Goal: Task Accomplishment & Management: Use online tool/utility

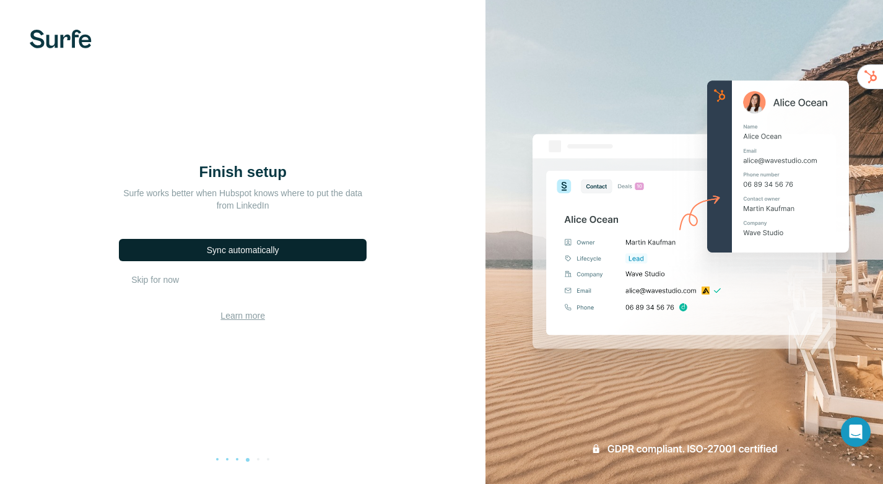
click at [277, 249] on div "Sync automatically" at bounding box center [243, 250] width 72 height 12
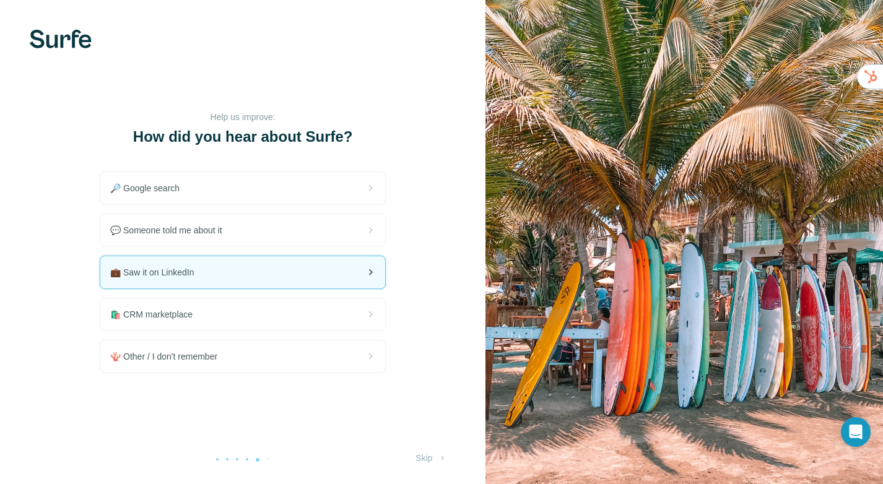
click at [243, 277] on div "💼 Saw it on LinkedIn" at bounding box center [242, 272] width 285 height 32
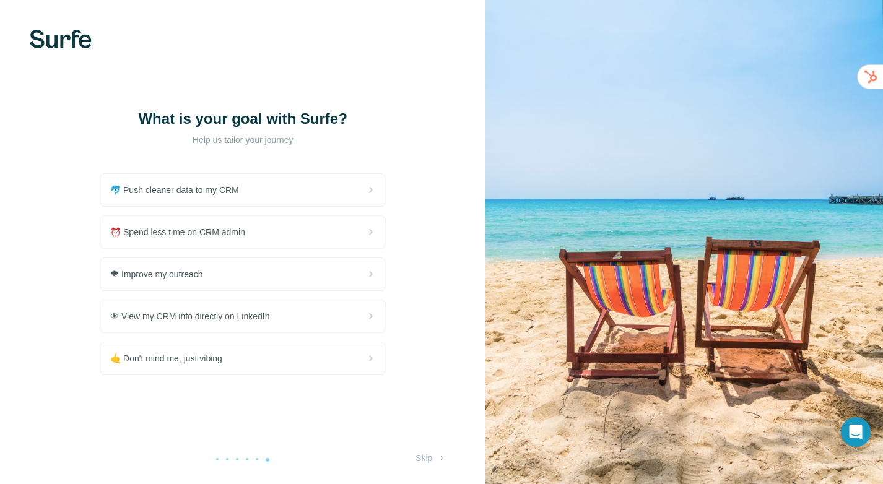
click at [358, 92] on div "What is your goal with Surfe? Help us tailor your journey 🐬 Push cleaner data t…" at bounding box center [242, 242] width 485 height 484
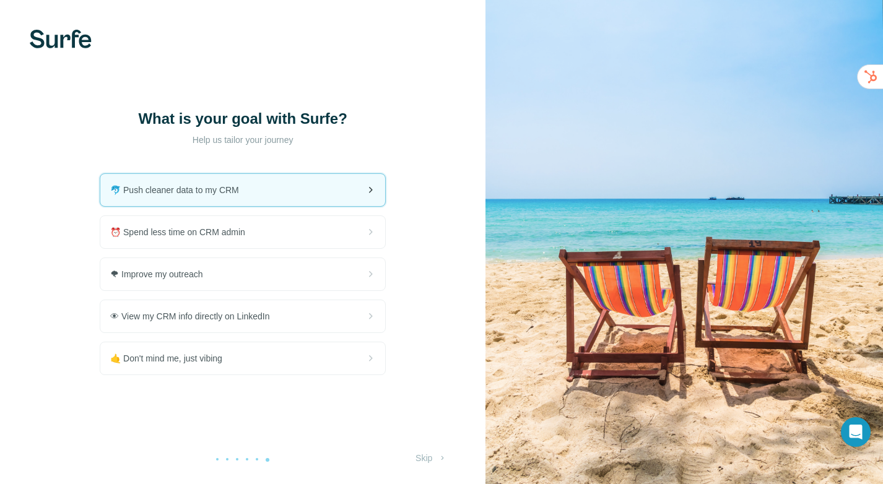
click at [227, 194] on span "🐬 Push cleaner data to my CRM" at bounding box center [179, 190] width 139 height 12
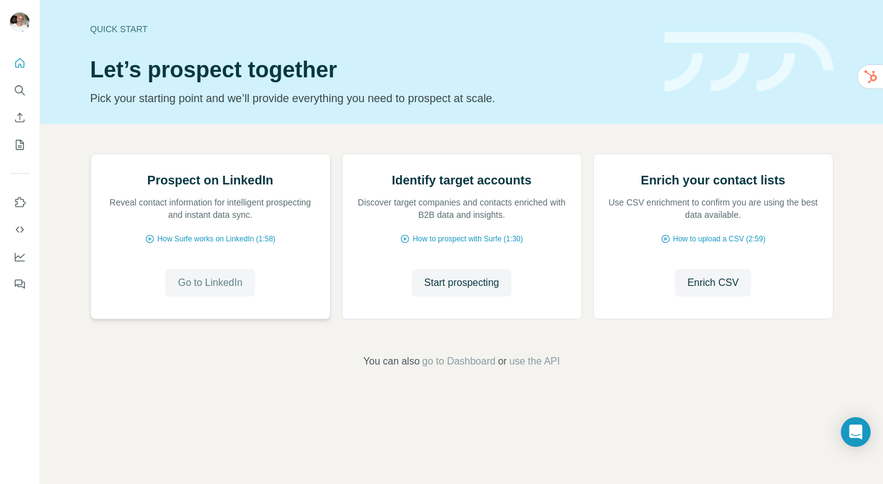
click at [223, 290] on span "Go to LinkedIn" at bounding box center [210, 282] width 64 height 15
click at [470, 290] on span "Start prospecting" at bounding box center [461, 282] width 75 height 15
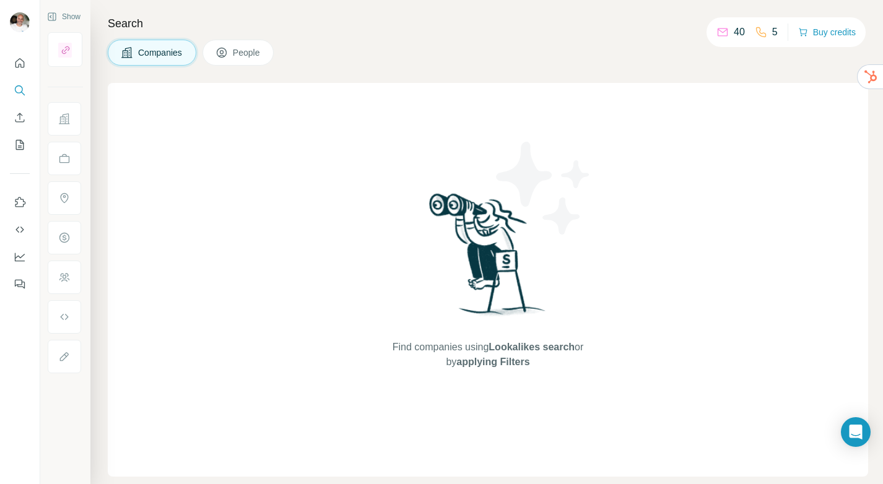
click at [261, 47] on span "People" at bounding box center [247, 52] width 28 height 12
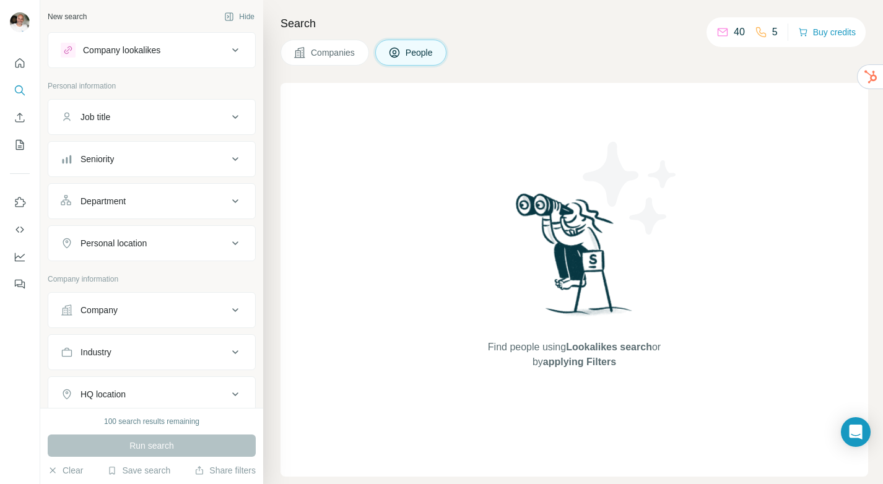
click at [161, 115] on div "Job title" at bounding box center [144, 117] width 167 height 12
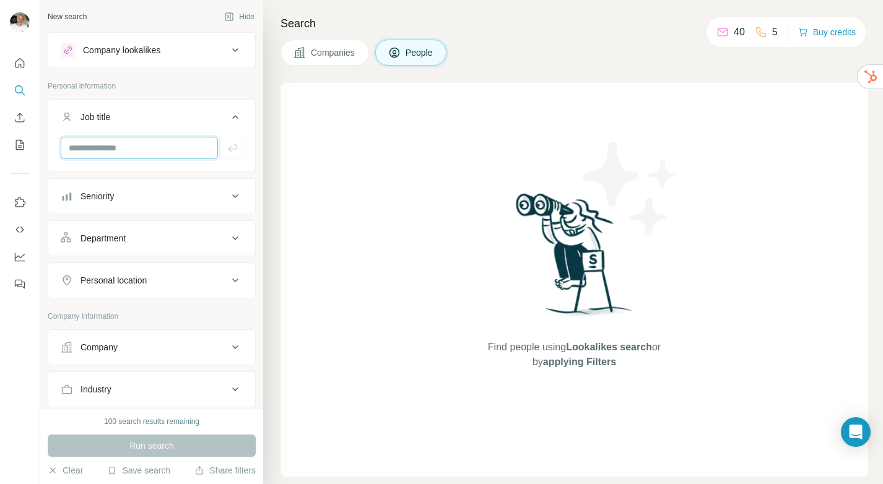
click at [139, 150] on input "text" at bounding box center [139, 148] width 157 height 22
type input "**********"
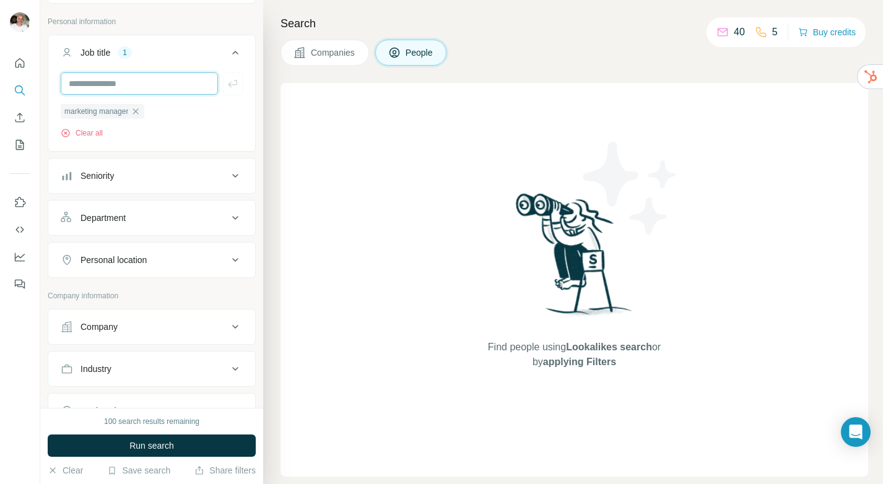
scroll to position [66, 0]
click at [147, 256] on div "Personal location" at bounding box center [113, 258] width 66 height 12
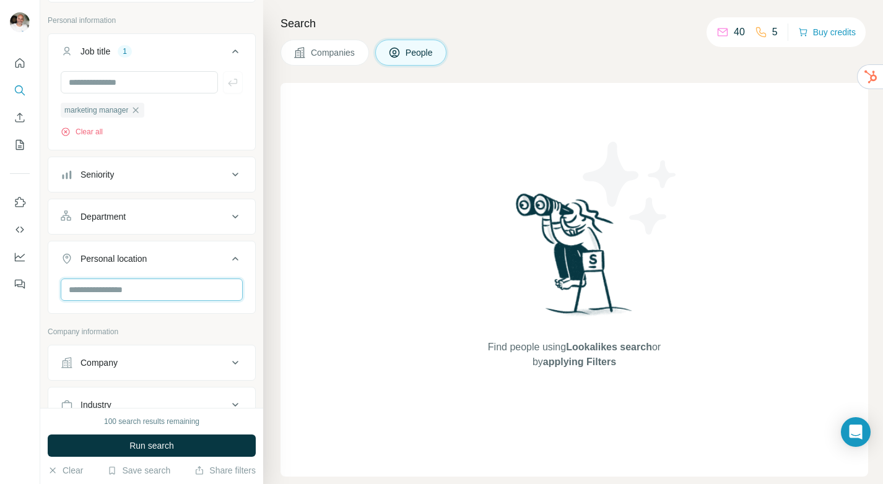
click at [145, 282] on input "text" at bounding box center [152, 289] width 182 height 22
type input "****"
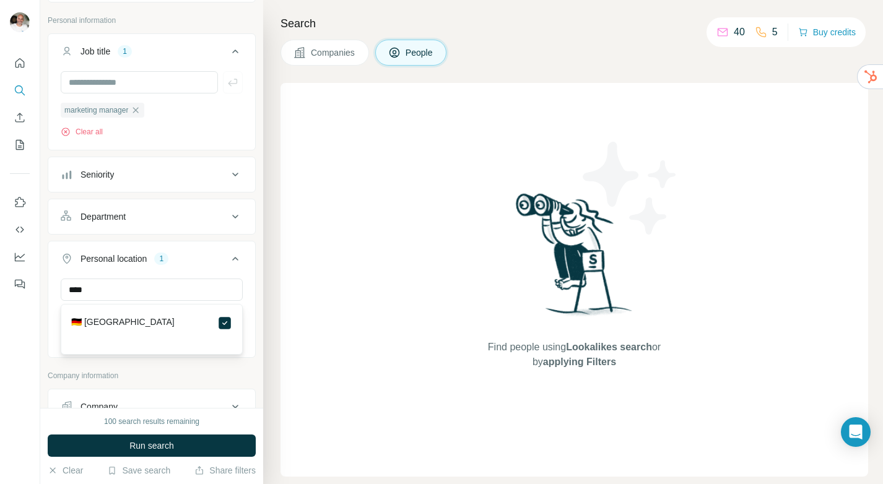
click at [319, 317] on div "Find people using Lookalikes search or by applying Filters" at bounding box center [573, 280] width 587 height 394
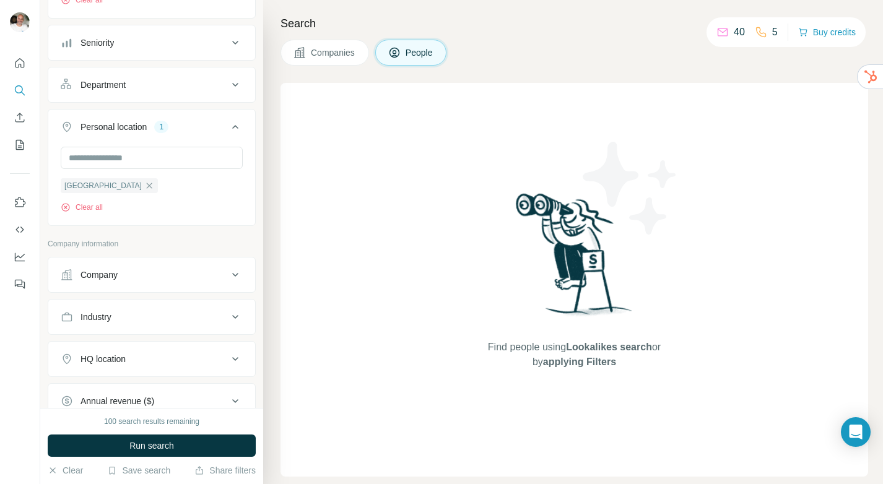
scroll to position [202, 0]
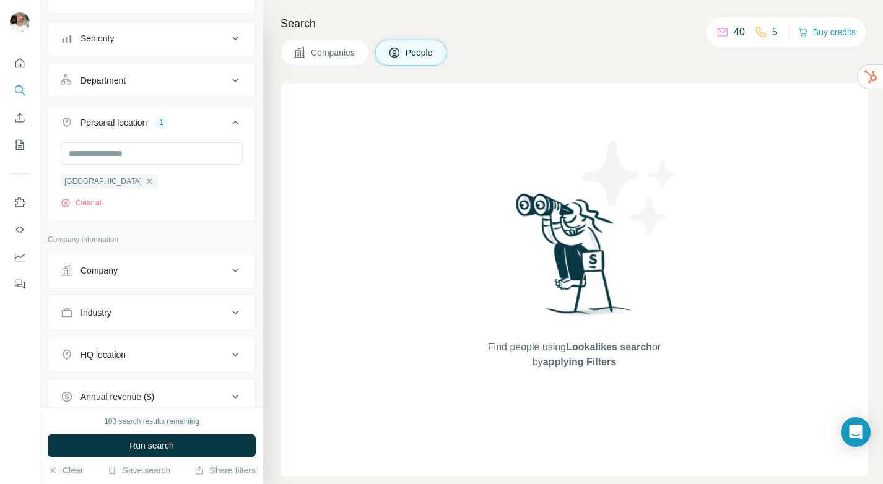
click at [203, 304] on button "Industry" at bounding box center [151, 313] width 207 height 30
click at [164, 338] on input at bounding box center [145, 344] width 153 height 14
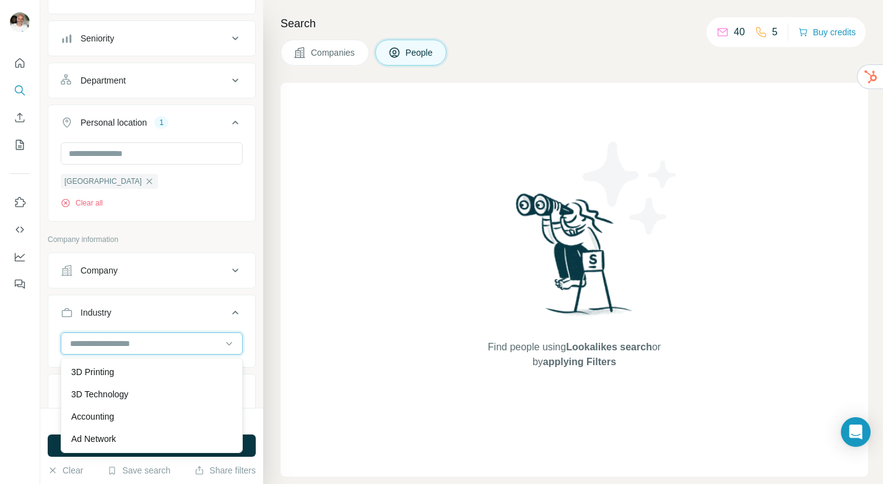
click at [146, 340] on input at bounding box center [145, 344] width 153 height 14
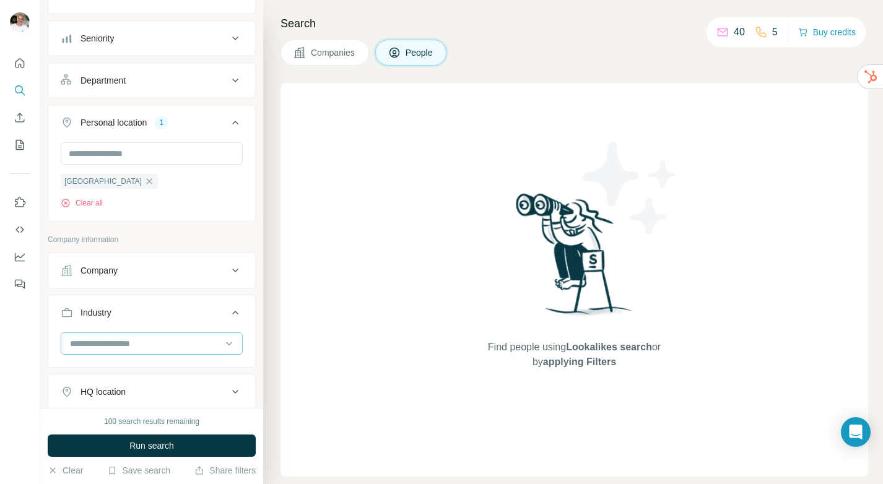
click at [145, 348] on input at bounding box center [145, 344] width 153 height 14
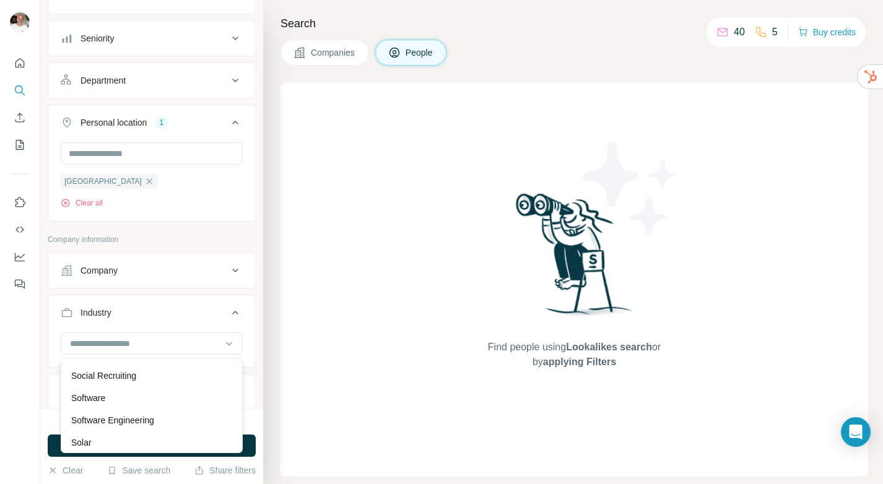
scroll to position [11886, 0]
click at [148, 390] on div "Software" at bounding box center [151, 395] width 161 height 12
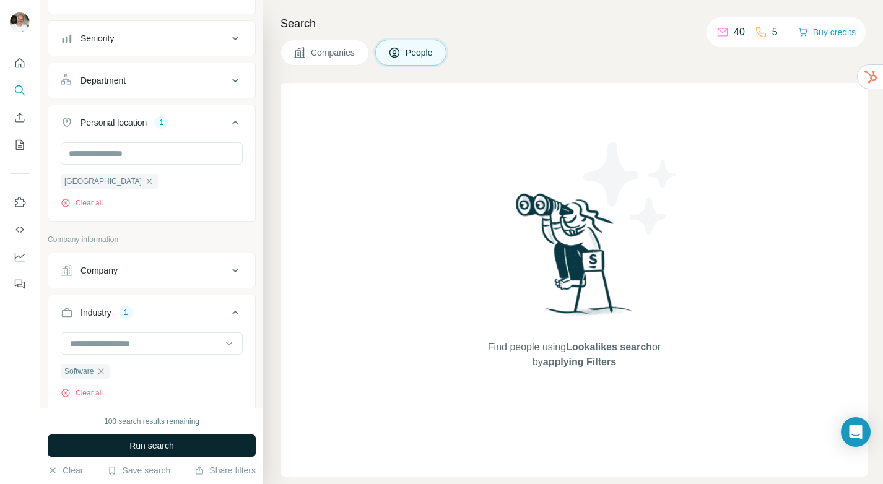
click at [181, 446] on button "Run search" at bounding box center [152, 445] width 208 height 22
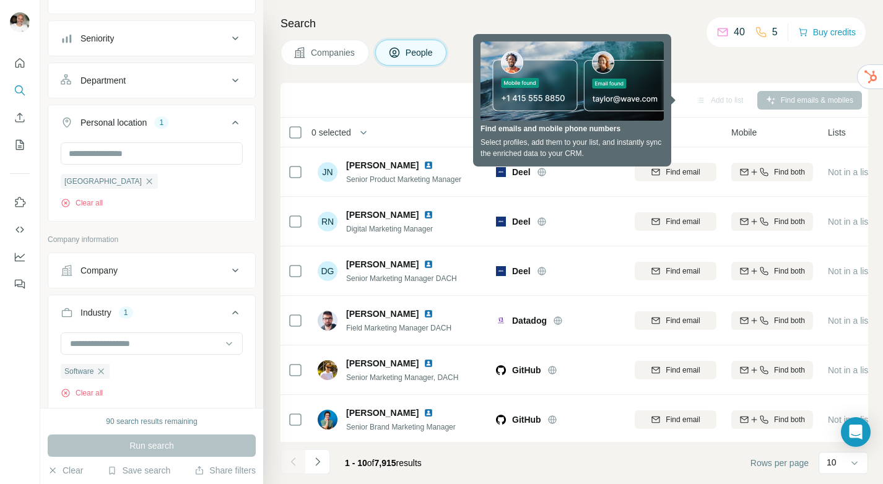
click at [610, 9] on div "Search Companies People Sync to HubSpot Add to list Find emails & mobiles 0 sel…" at bounding box center [572, 242] width 619 height 484
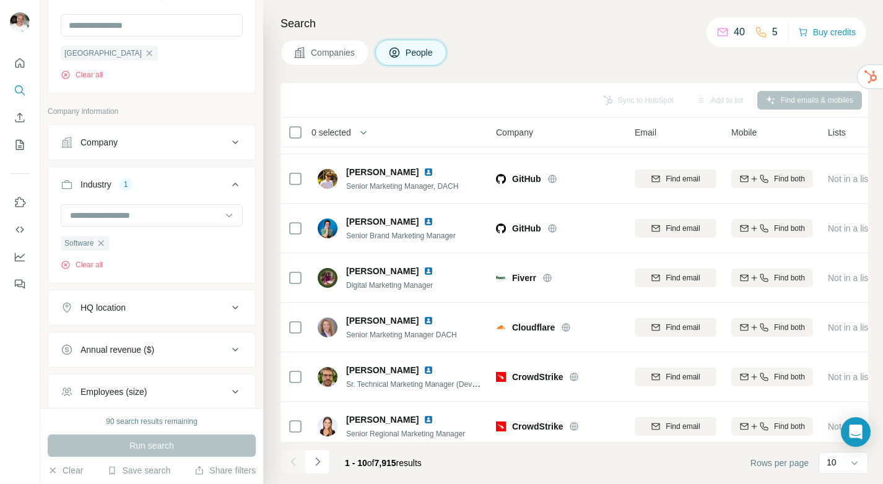
scroll to position [332, 0]
click at [178, 312] on div "HQ location" at bounding box center [144, 306] width 167 height 12
click at [157, 332] on input "text" at bounding box center [152, 337] width 182 height 22
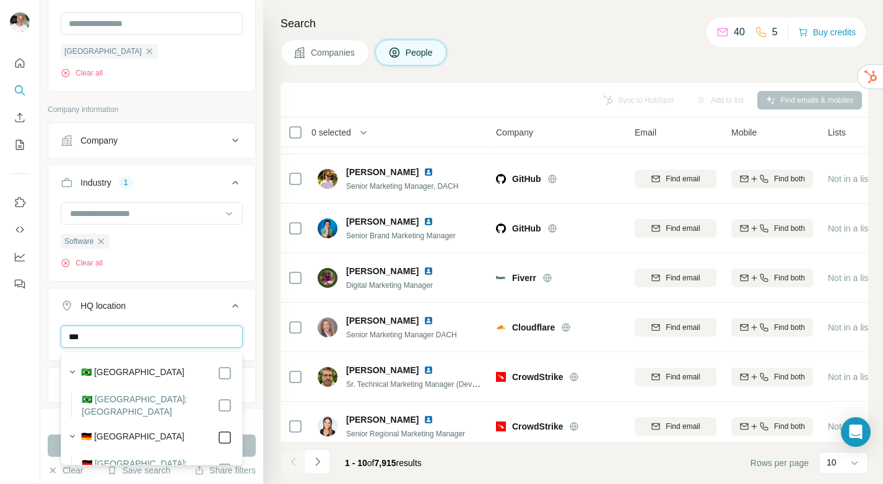
type input "***"
click at [263, 259] on div "Search Companies People Sync to HubSpot Add to list Find emails & mobiles 0 sel…" at bounding box center [572, 242] width 619 height 484
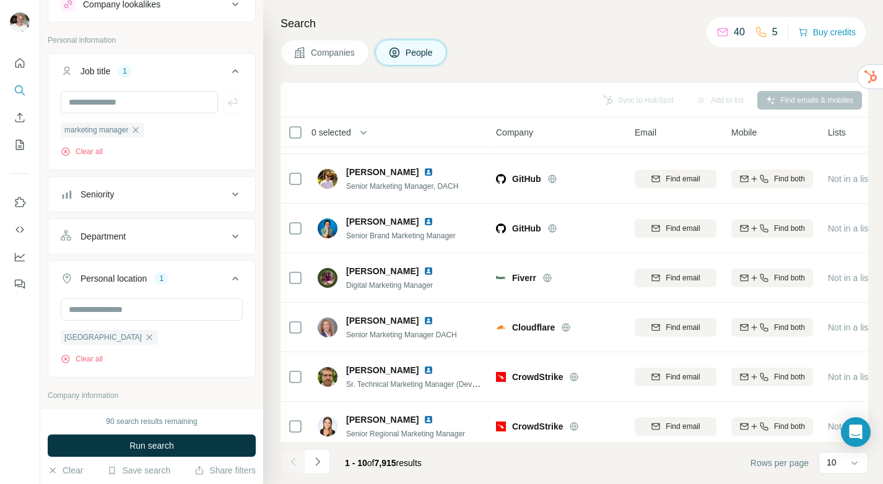
scroll to position [36, 0]
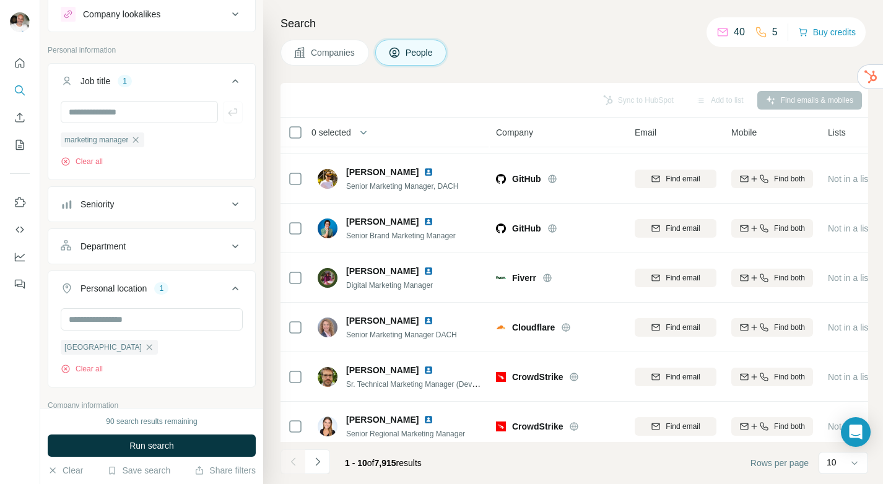
click at [162, 197] on button "Seniority" at bounding box center [151, 204] width 207 height 30
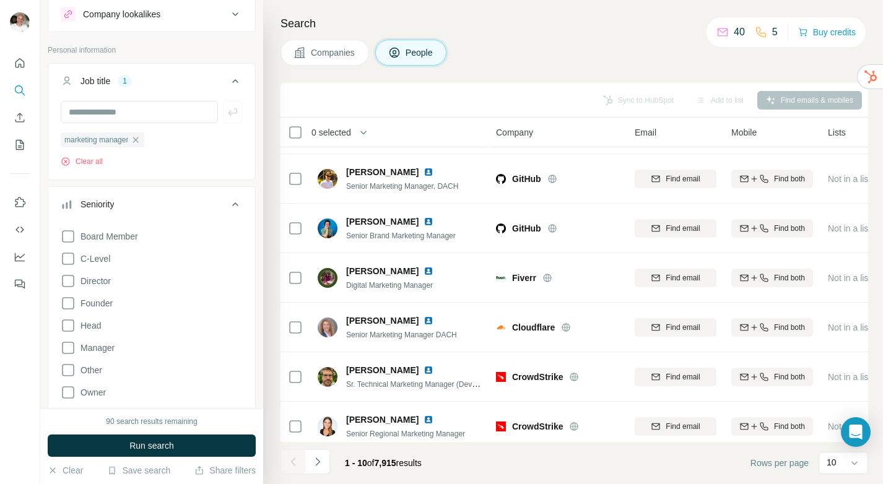
click at [162, 197] on button "Seniority" at bounding box center [151, 206] width 207 height 35
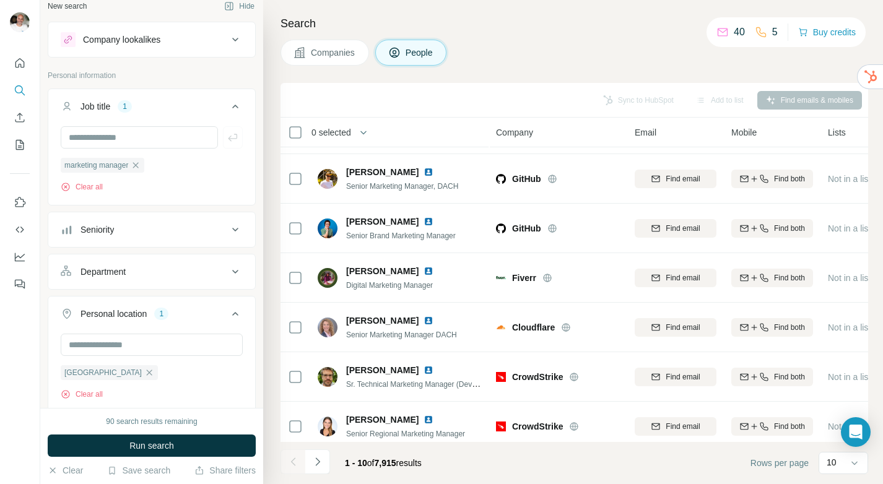
scroll to position [0, 0]
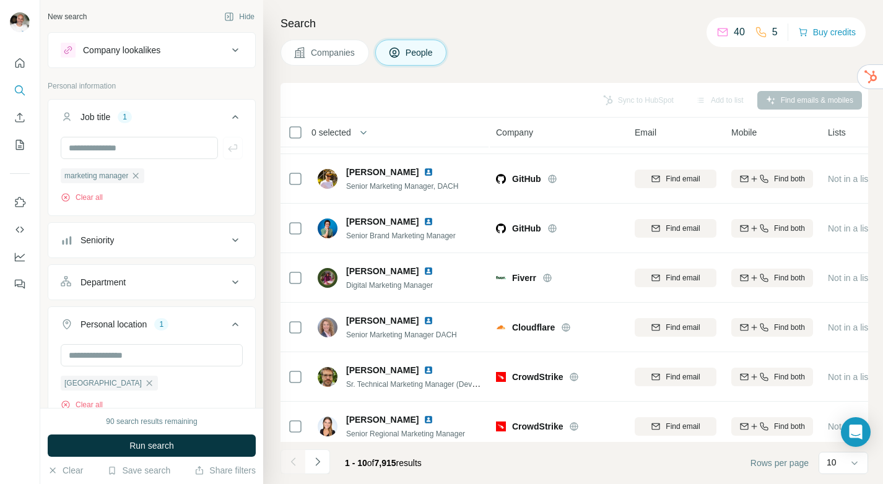
click at [235, 48] on icon at bounding box center [235, 50] width 15 height 15
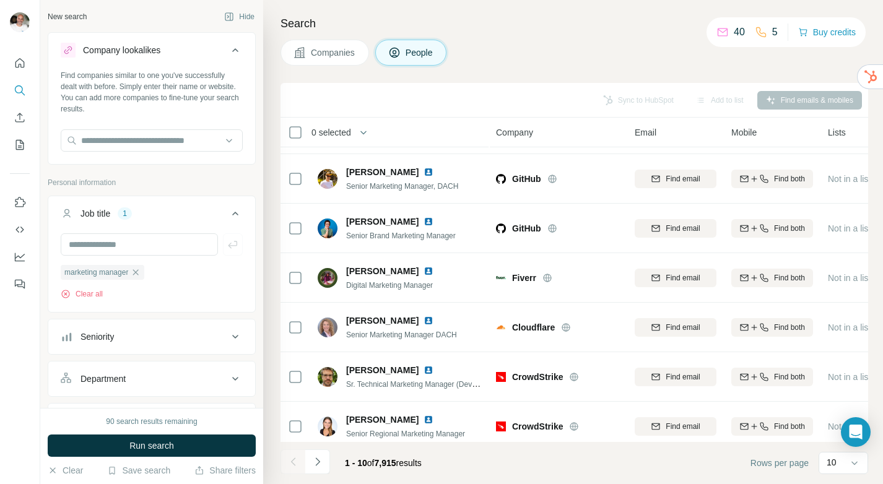
click at [235, 48] on icon at bounding box center [235, 50] width 15 height 15
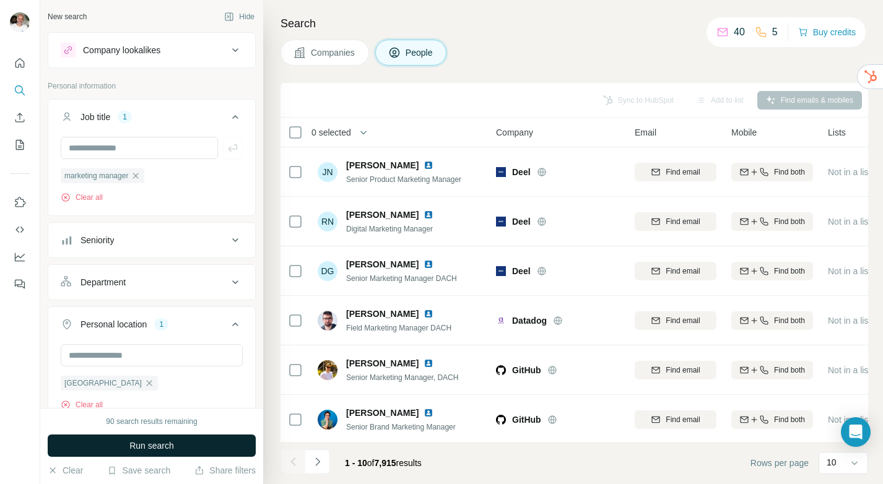
click at [186, 440] on button "Run search" at bounding box center [152, 445] width 208 height 22
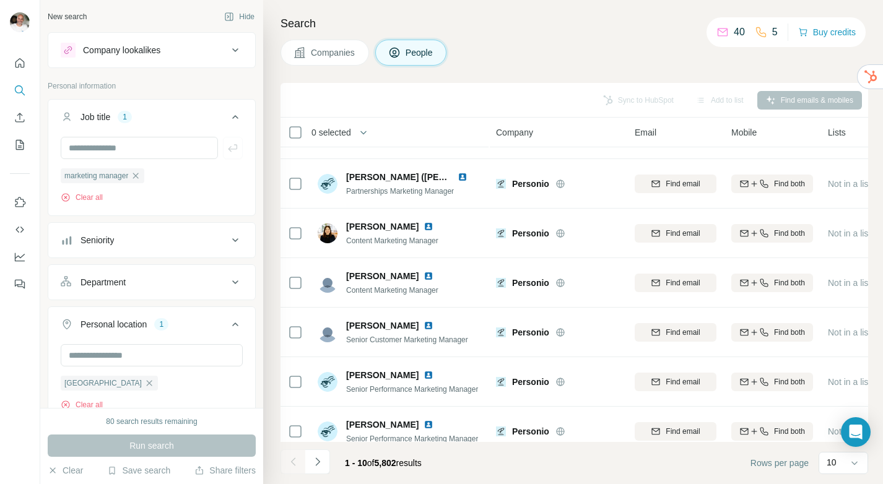
scroll to position [201, 0]
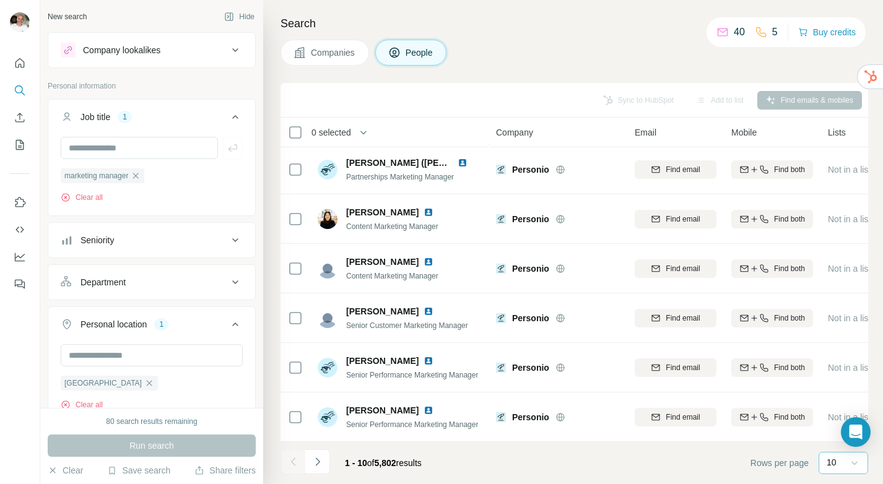
click at [859, 465] on icon at bounding box center [854, 463] width 12 height 12
click at [830, 435] on p "10" at bounding box center [834, 435] width 10 height 12
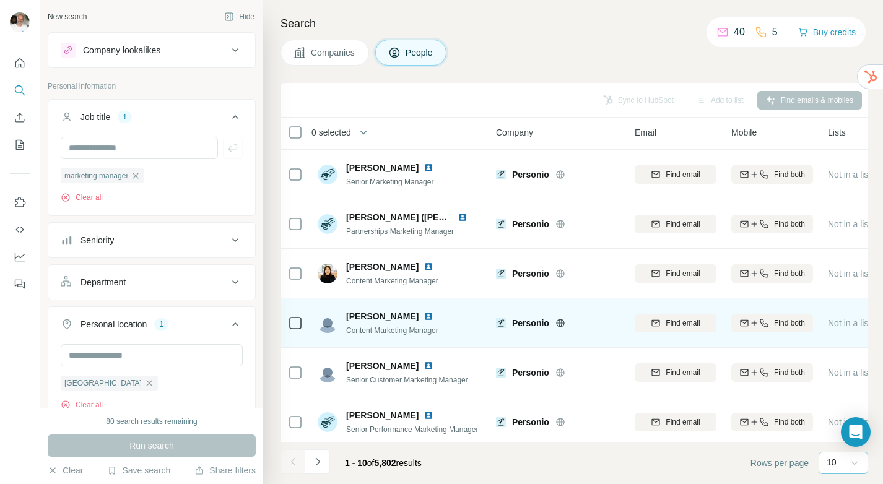
scroll to position [201, 0]
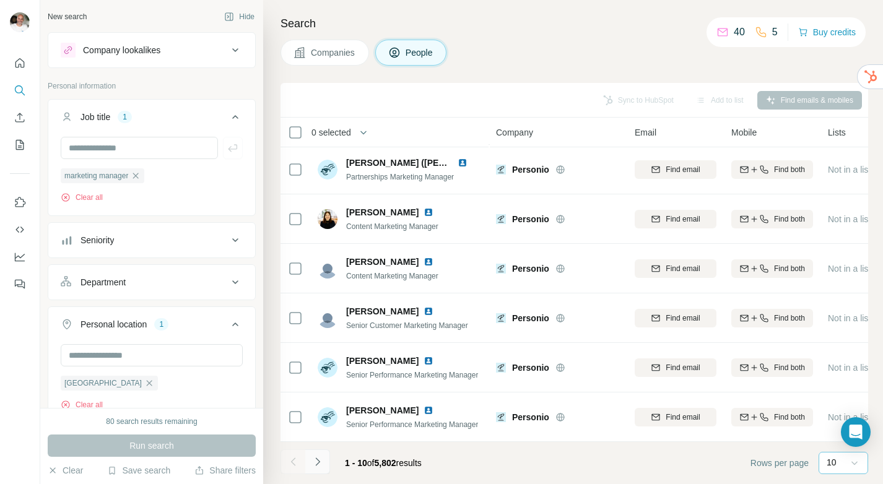
click at [317, 460] on icon "Navigate to next page" at bounding box center [317, 461] width 4 height 8
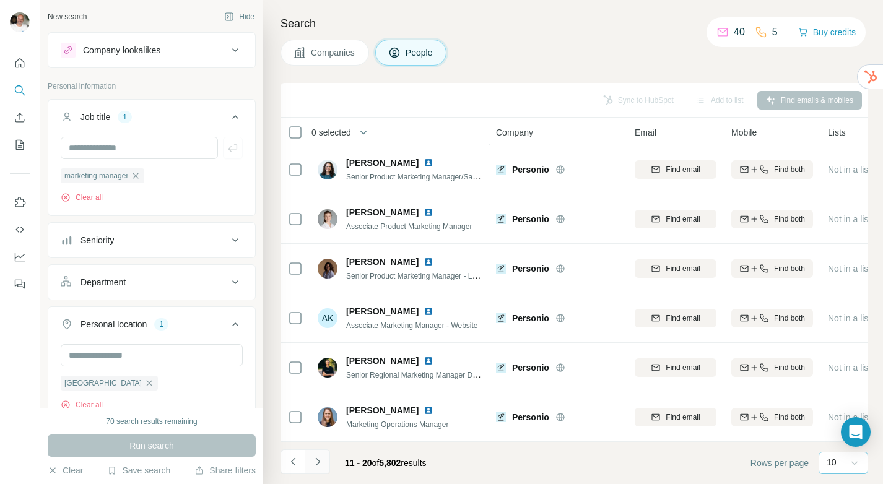
click at [321, 457] on icon "Navigate to next page" at bounding box center [317, 461] width 12 height 12
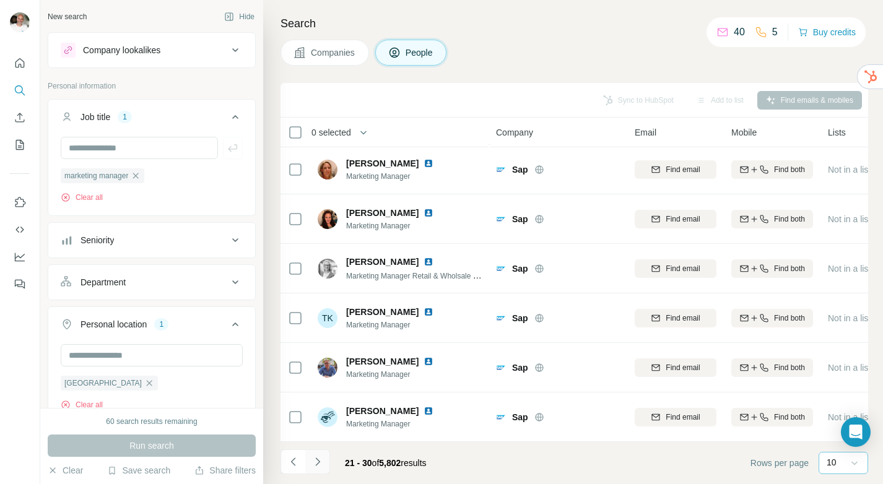
click at [321, 457] on icon "Navigate to next page" at bounding box center [317, 461] width 12 height 12
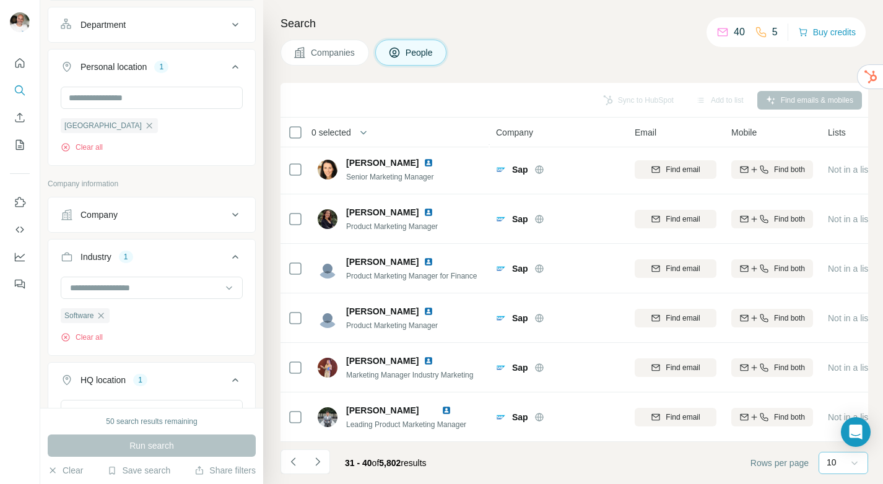
scroll to position [260, 0]
click at [171, 211] on div "Company" at bounding box center [144, 212] width 167 height 12
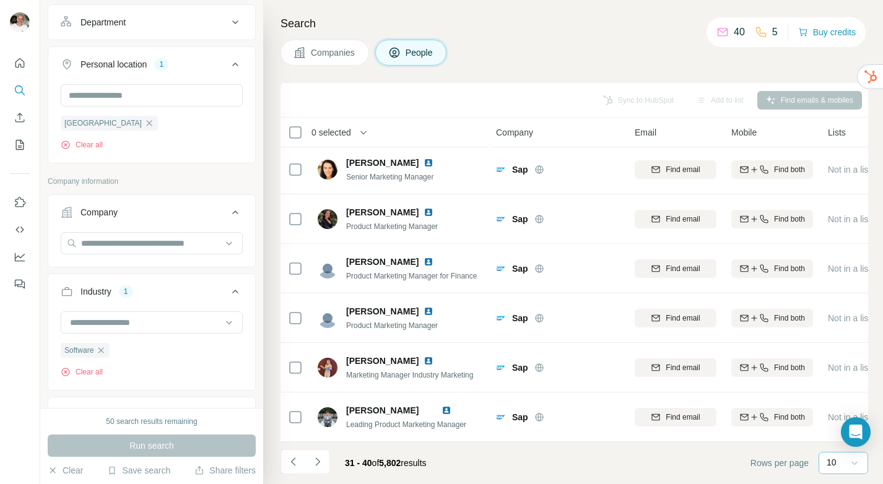
click at [171, 211] on div "Company" at bounding box center [144, 212] width 167 height 12
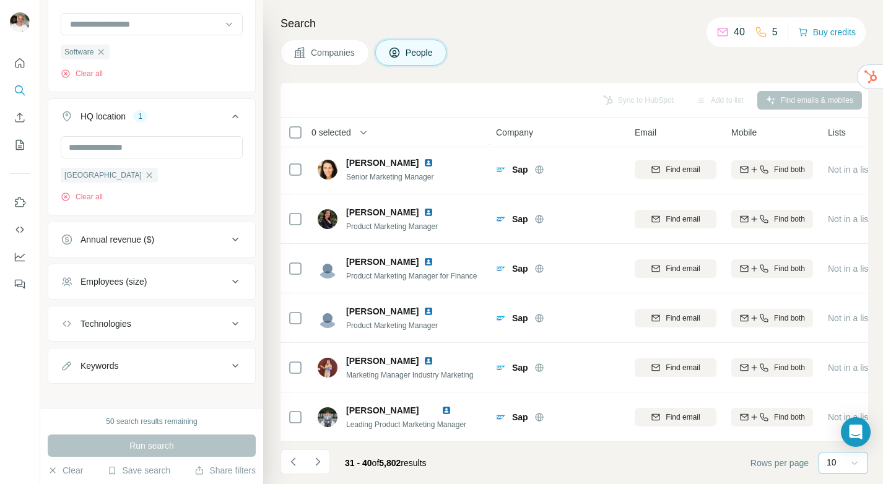
scroll to position [524, 0]
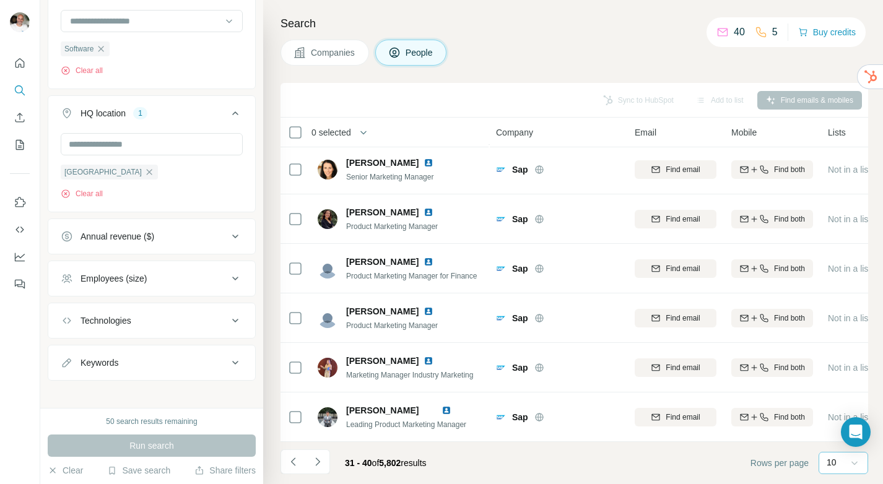
click at [155, 278] on div "Employees (size)" at bounding box center [144, 278] width 167 height 12
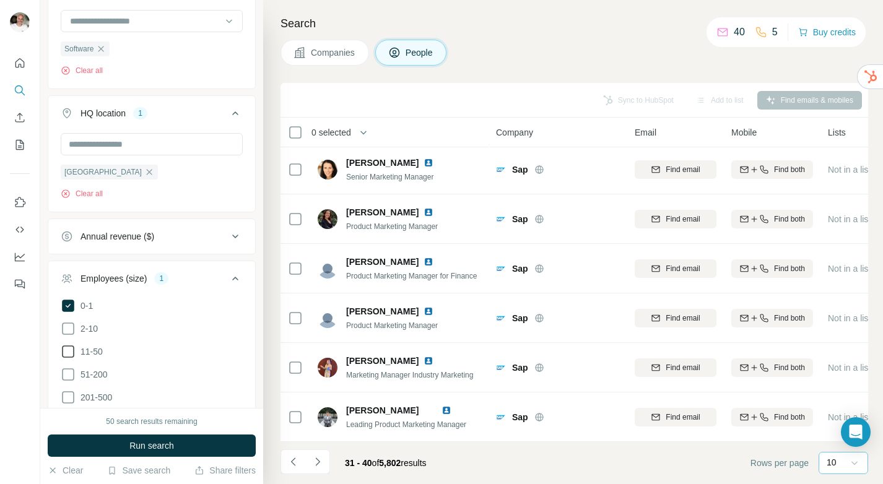
click at [71, 349] on icon at bounding box center [68, 351] width 15 height 15
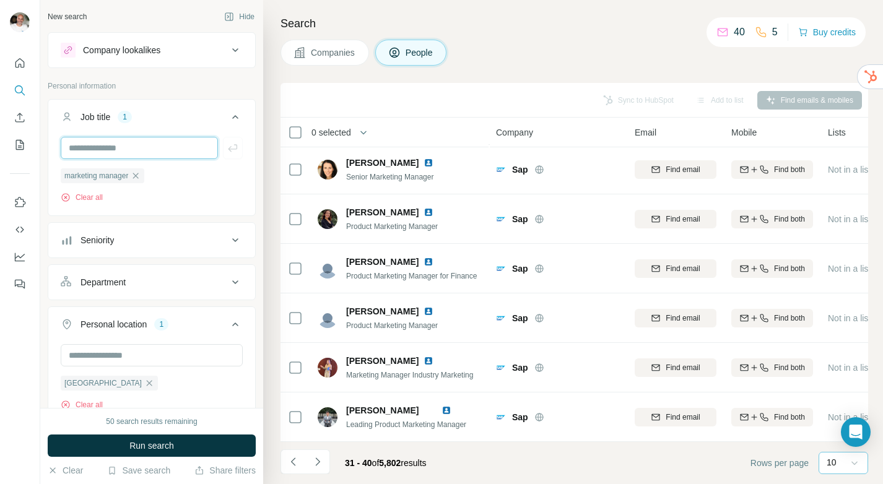
click at [126, 146] on input "text" at bounding box center [139, 148] width 157 height 22
type input "***"
type input "**********"
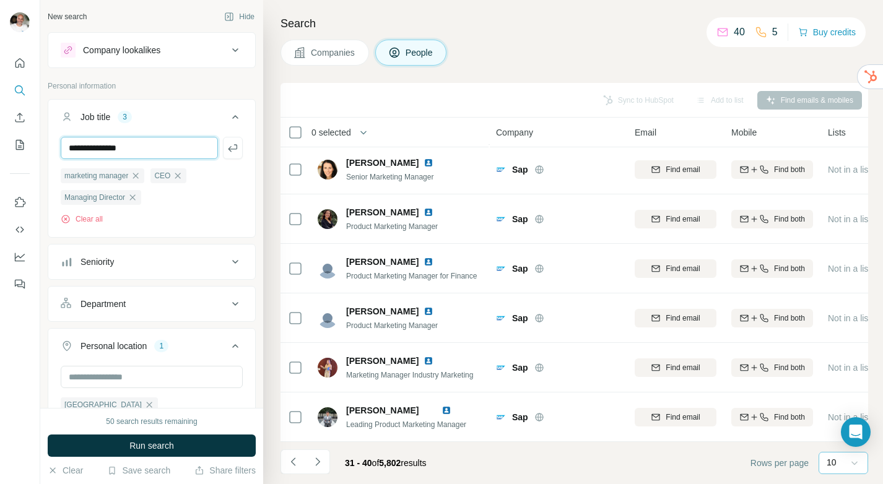
type input "**********"
type input "*******"
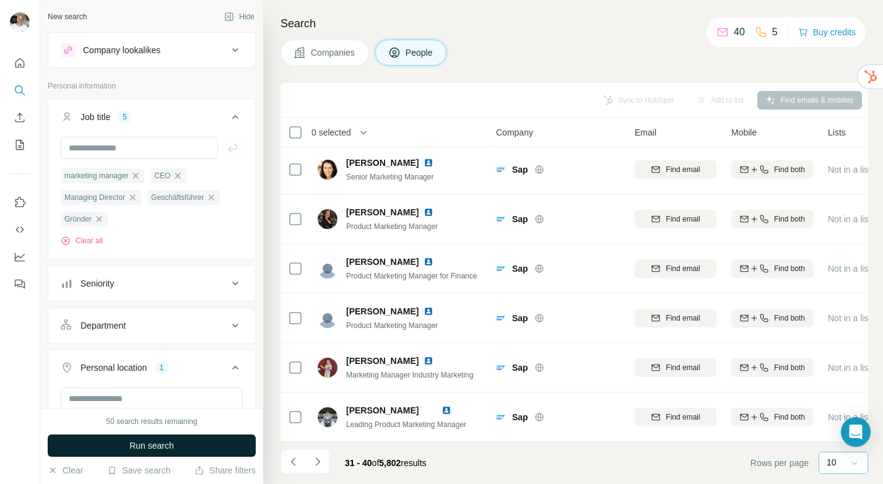
click at [162, 445] on span "Run search" at bounding box center [151, 445] width 45 height 12
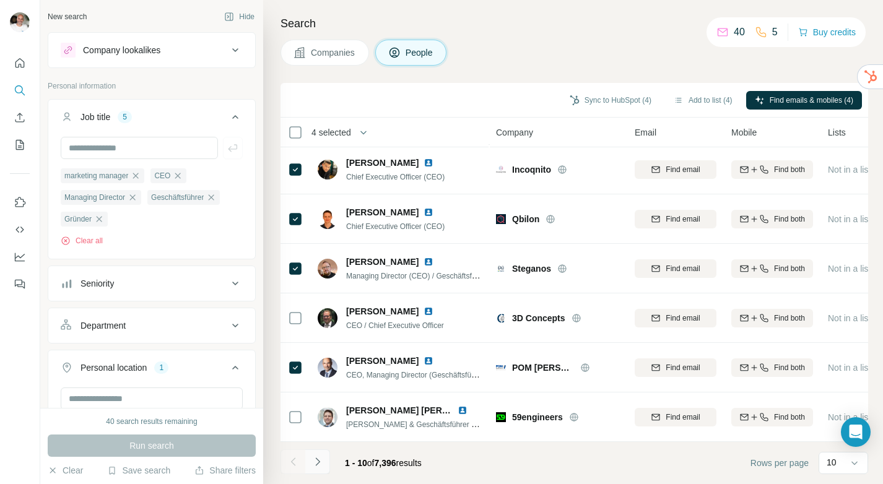
click at [317, 458] on icon "Navigate to next page" at bounding box center [317, 461] width 12 height 12
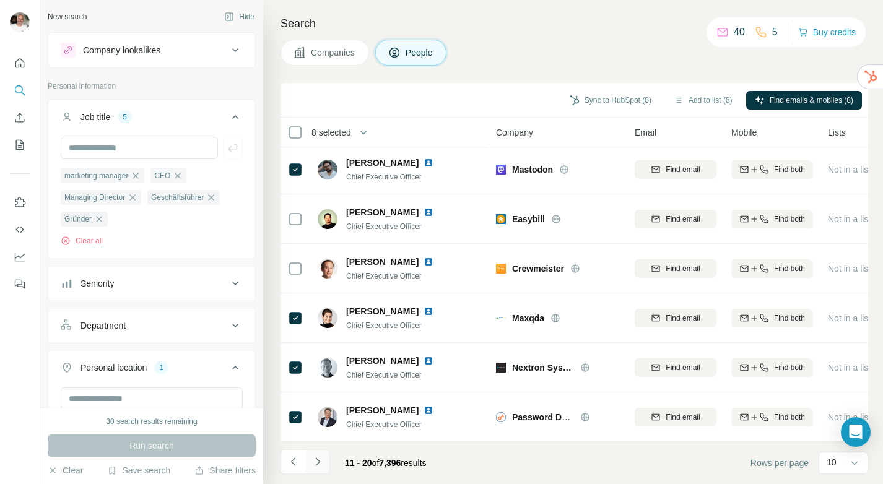
click at [325, 459] on button "Navigate to next page" at bounding box center [317, 461] width 25 height 25
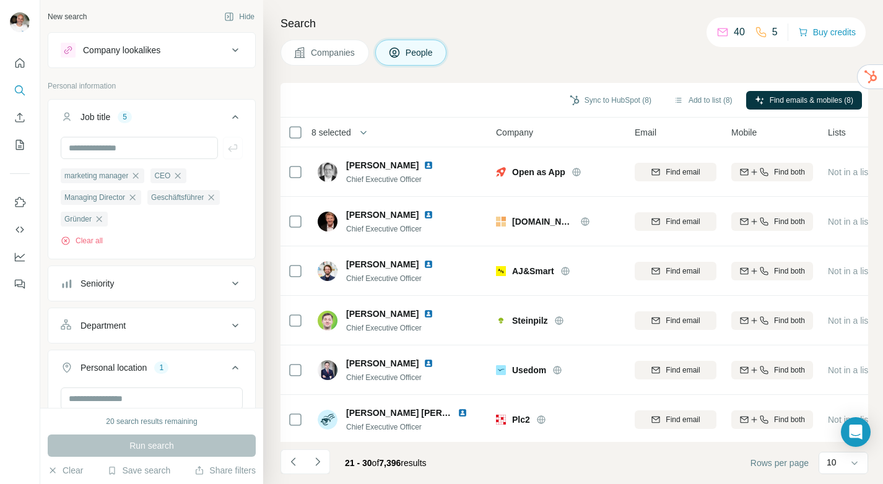
scroll to position [11886, 0]
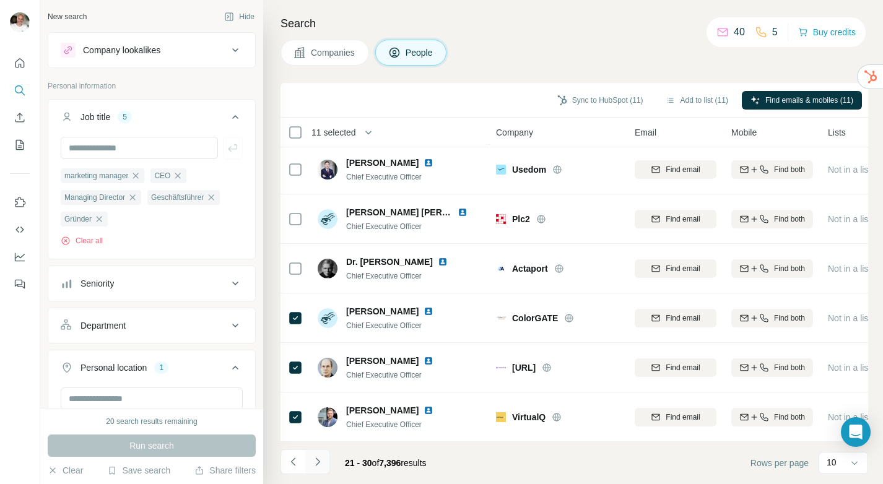
click at [321, 457] on icon "Navigate to next page" at bounding box center [317, 461] width 12 height 12
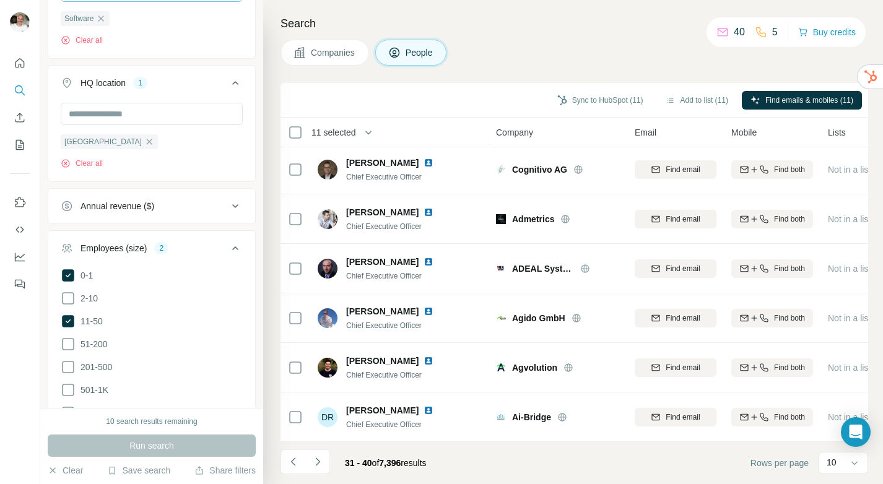
scroll to position [606, 0]
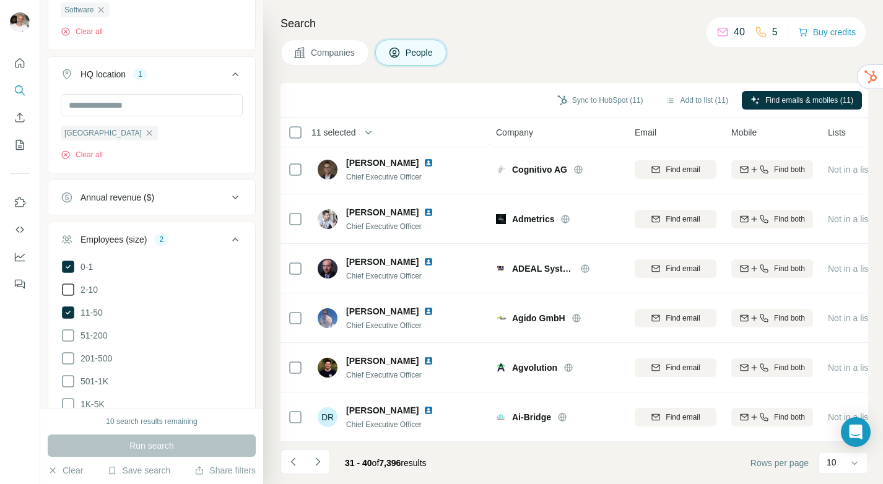
click at [71, 290] on icon at bounding box center [68, 289] width 15 height 15
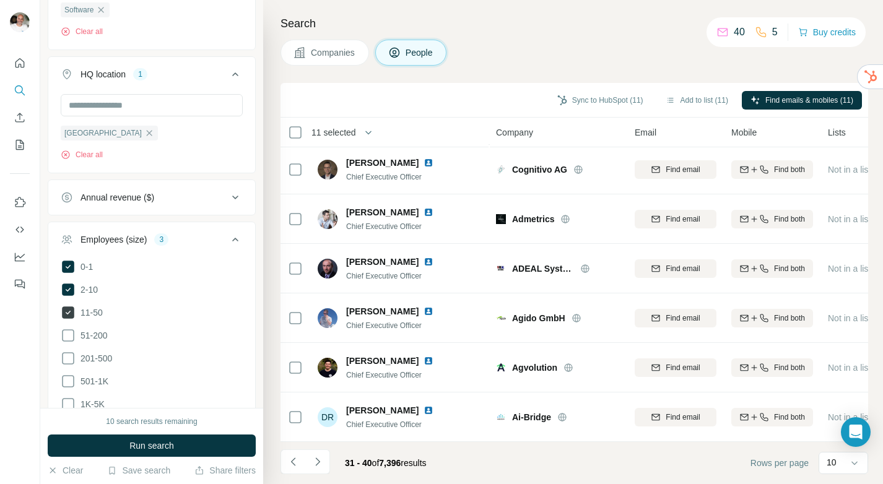
click at [70, 315] on icon at bounding box center [68, 312] width 12 height 12
click at [171, 444] on span "Run search" at bounding box center [151, 445] width 45 height 12
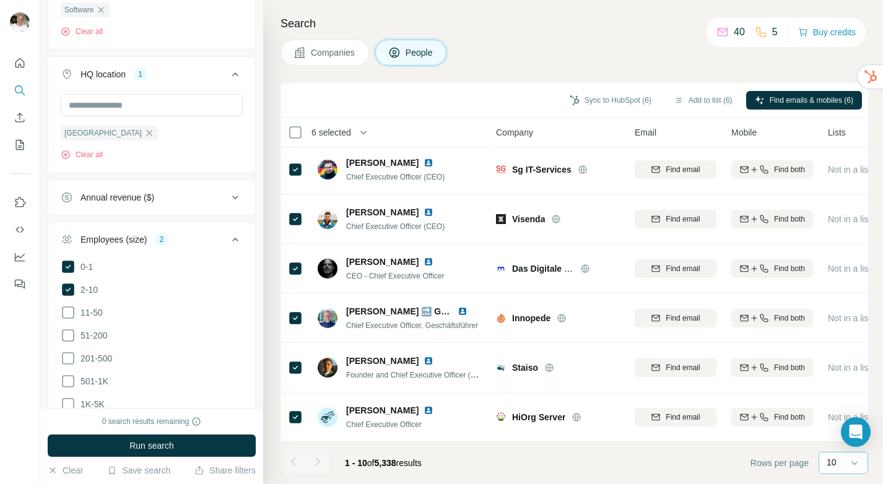
click at [842, 464] on div "10" at bounding box center [841, 462] width 31 height 12
click at [835, 437] on p "10" at bounding box center [834, 435] width 10 height 12
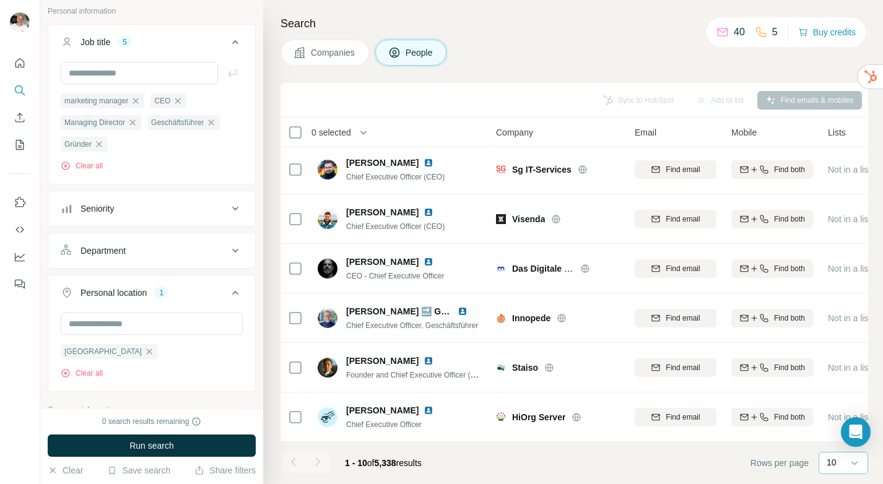
scroll to position [74, 0]
click at [130, 71] on input "text" at bounding box center [139, 74] width 157 height 22
type input "**********"
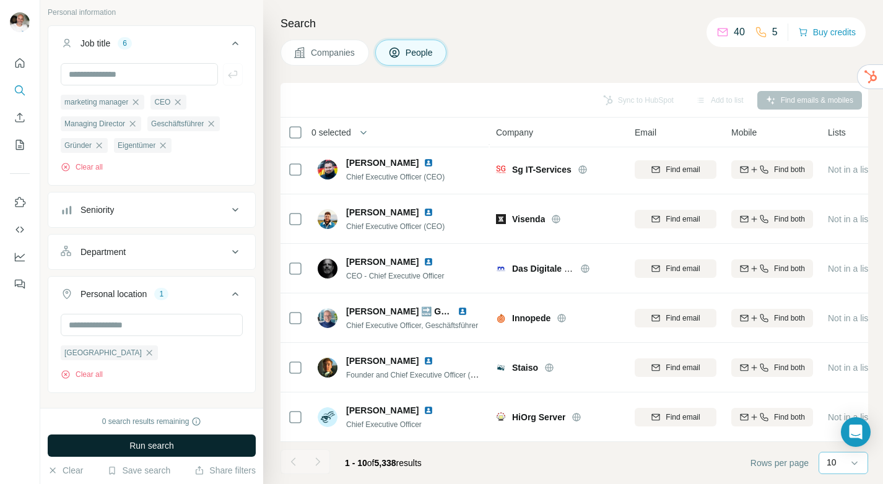
click at [157, 447] on span "Run search" at bounding box center [151, 445] width 45 height 12
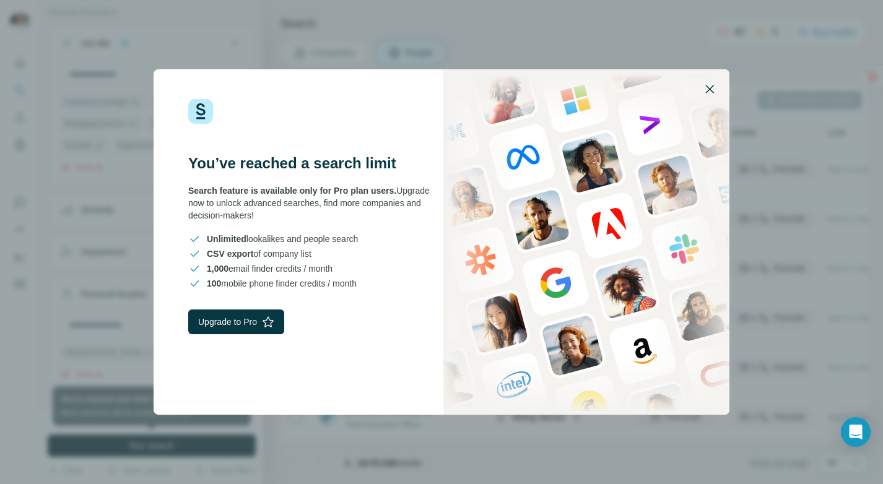
click at [709, 87] on icon "button" at bounding box center [709, 89] width 15 height 15
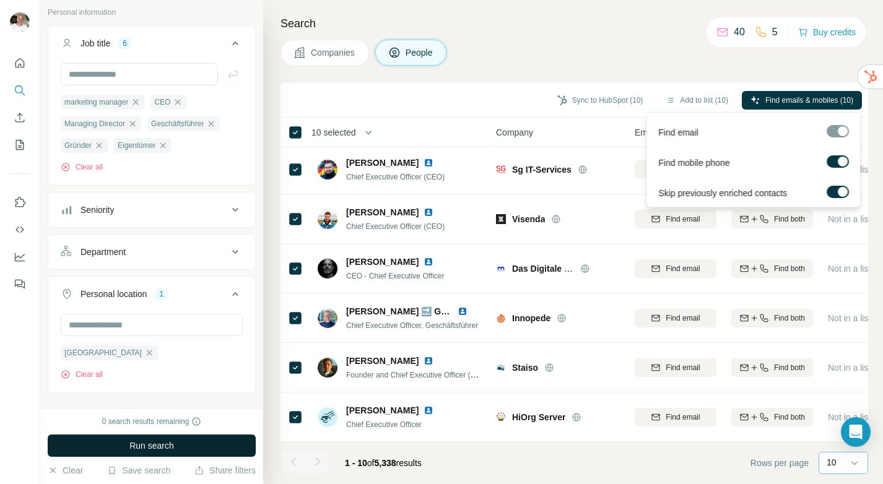
click at [832, 159] on label at bounding box center [837, 161] width 22 height 12
click at [800, 101] on span "Find emails (10)" at bounding box center [826, 100] width 53 height 11
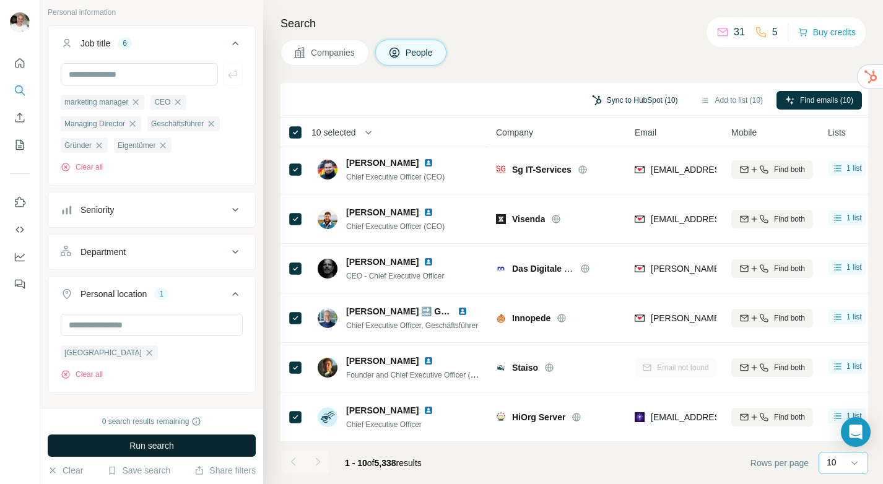
click at [628, 97] on button "Sync to HubSpot (10)" at bounding box center [634, 100] width 103 height 19
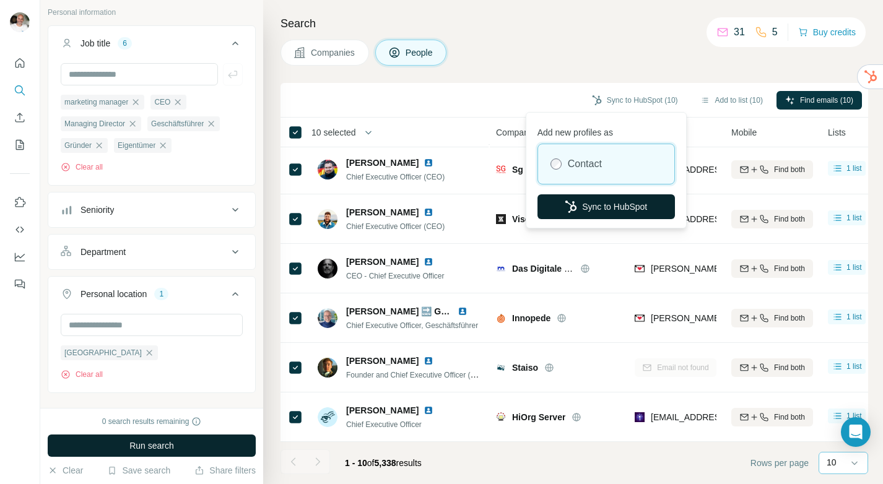
click at [605, 207] on button "Sync to HubSpot" at bounding box center [605, 206] width 137 height 25
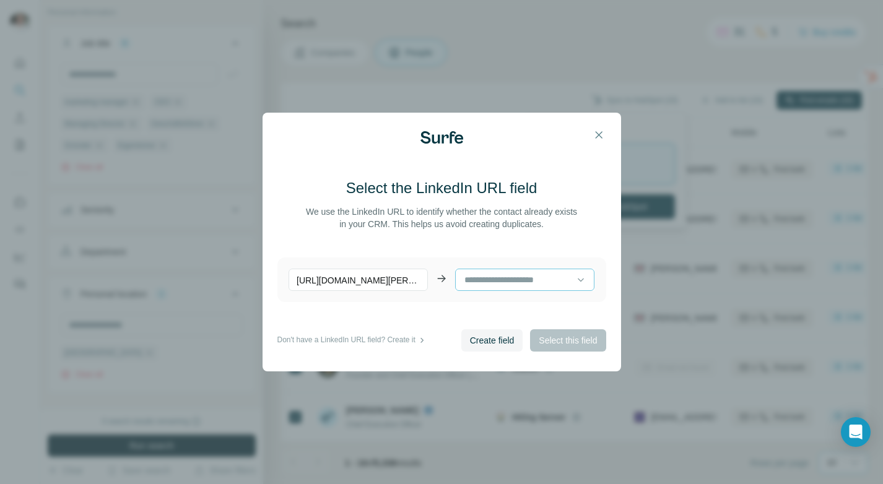
click at [560, 286] on input at bounding box center [519, 280] width 113 height 14
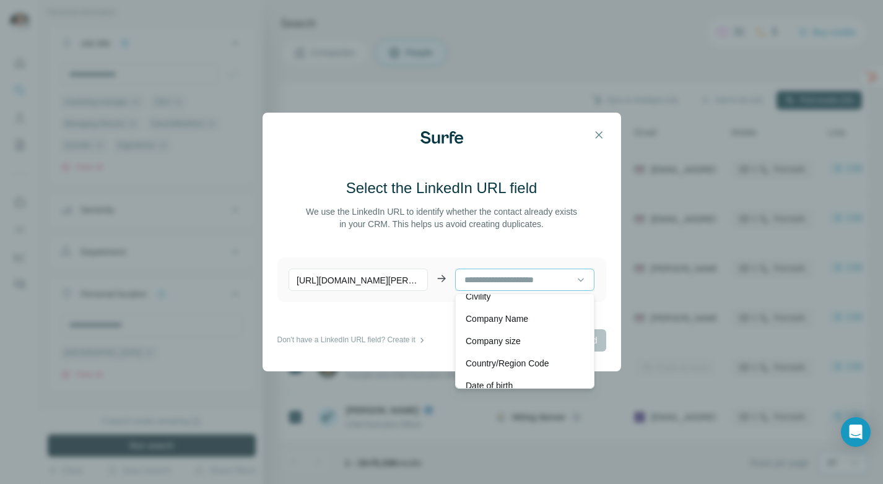
scroll to position [79, 0]
click at [527, 281] on input at bounding box center [519, 280] width 113 height 14
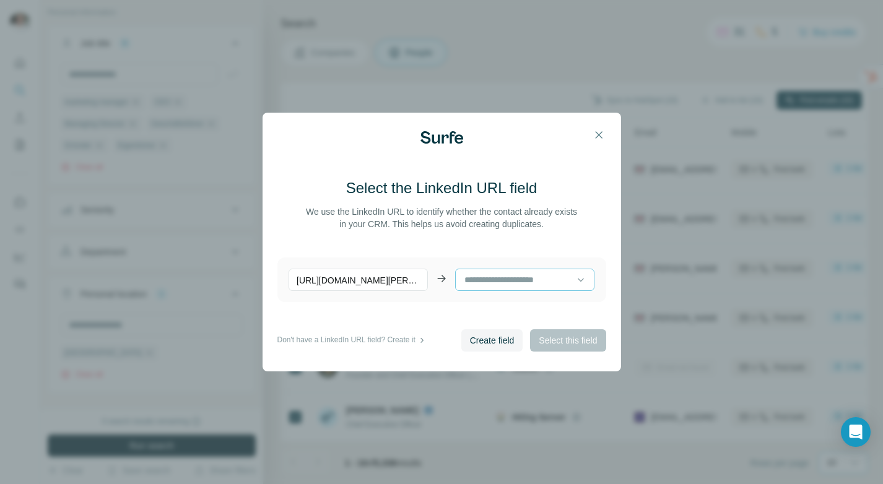
click at [527, 281] on input at bounding box center [519, 280] width 113 height 14
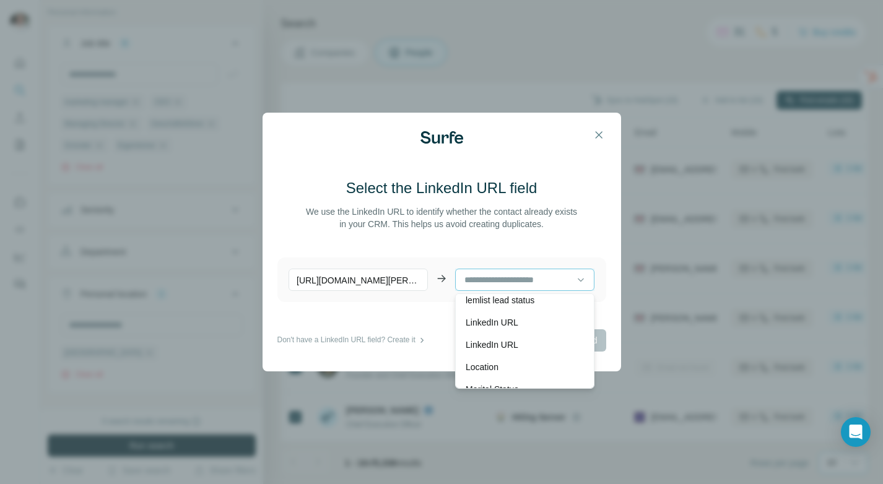
scroll to position [474, 0]
click at [536, 323] on div "LinkedIn URL" at bounding box center [524, 323] width 118 height 12
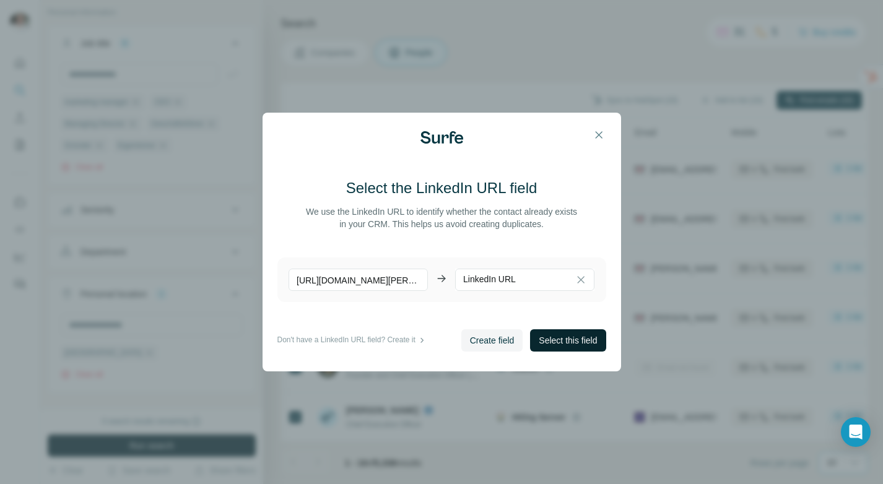
click at [571, 343] on span "Select this field" at bounding box center [567, 340] width 58 height 12
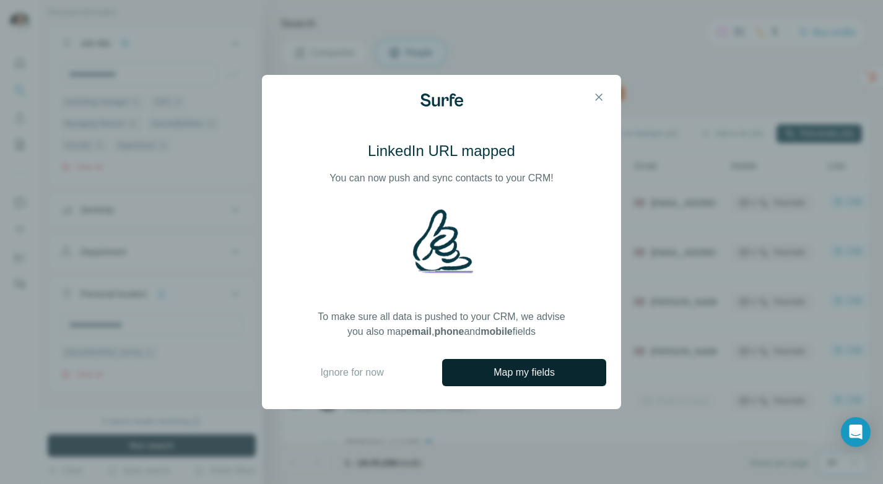
click at [566, 371] on button "Map my fields" at bounding box center [524, 372] width 164 height 27
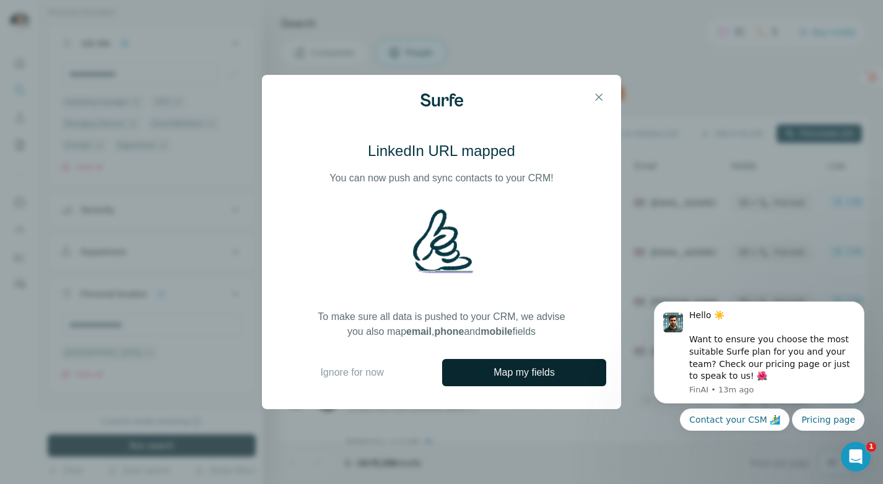
scroll to position [0, 0]
click at [603, 97] on icon "button" at bounding box center [598, 97] width 12 height 12
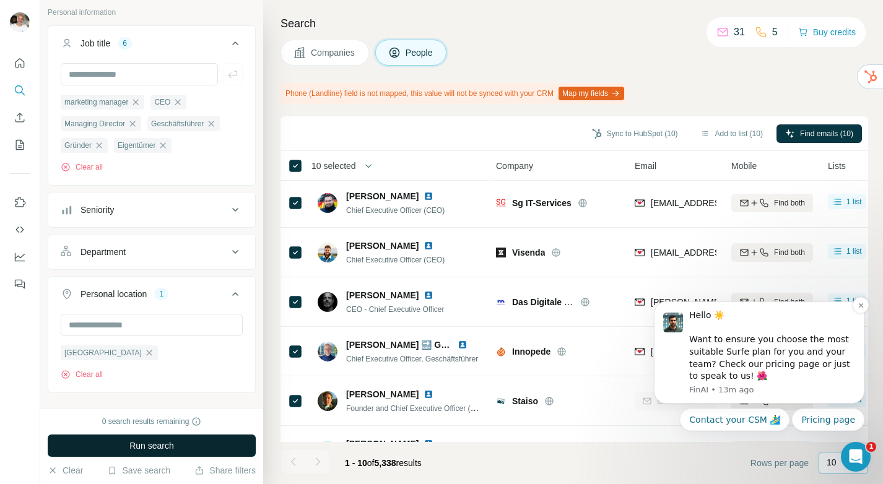
click at [777, 354] on div "Hello ☀️ Want to ensure you choose the most suitable Surfe plan for you and you…" at bounding box center [772, 345] width 166 height 73
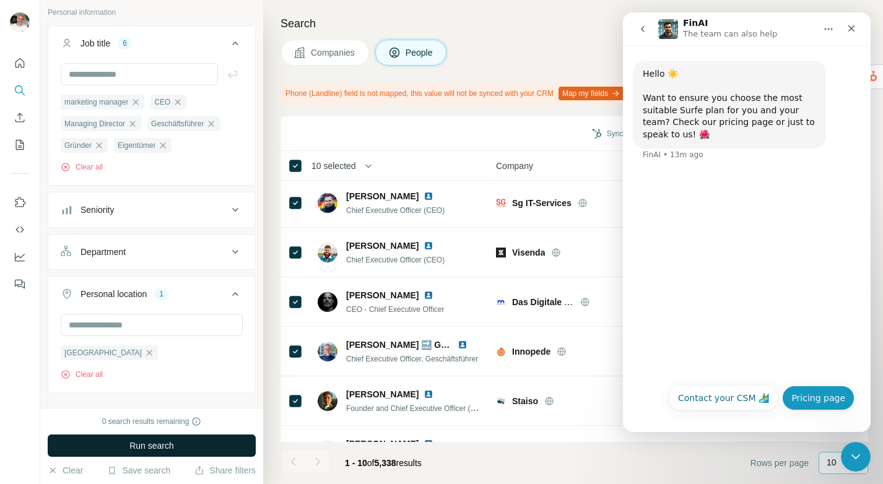
click at [808, 401] on button "Pricing page" at bounding box center [818, 398] width 72 height 25
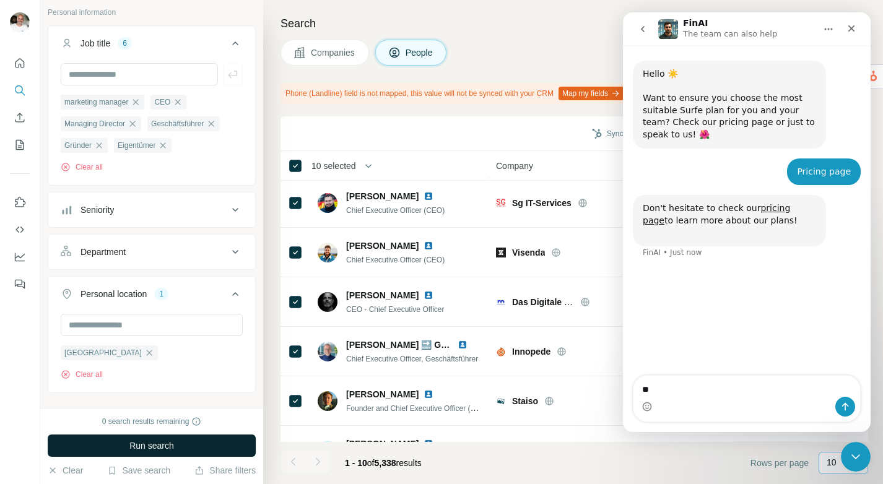
type textarea "*"
type textarea "**********"
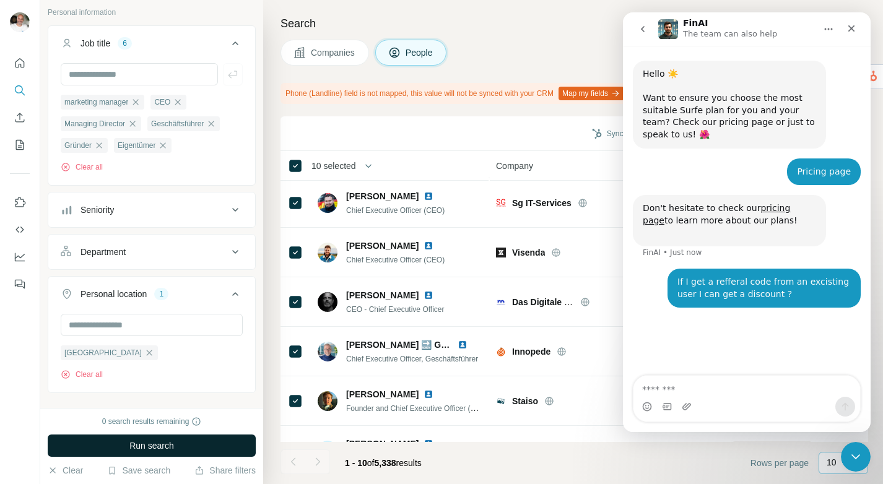
click at [530, 51] on div "Companies People" at bounding box center [573, 53] width 587 height 26
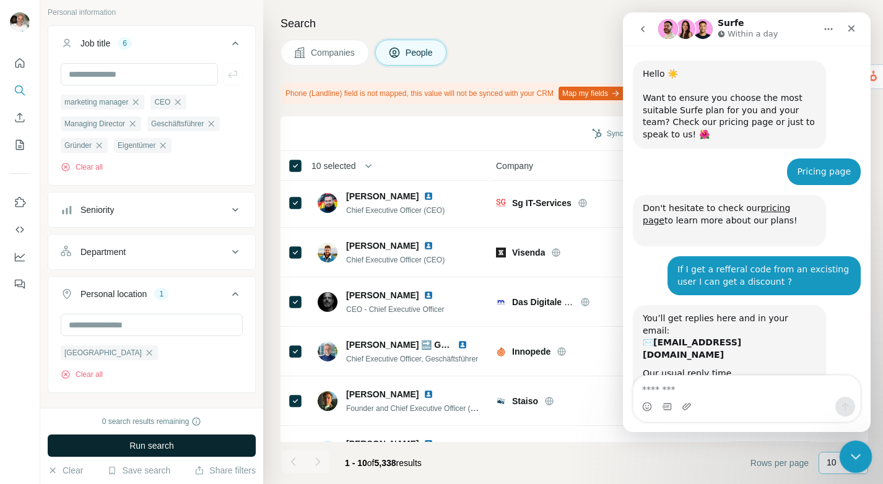
click at [857, 451] on icon "Close Intercom Messenger" at bounding box center [853, 454] width 15 height 15
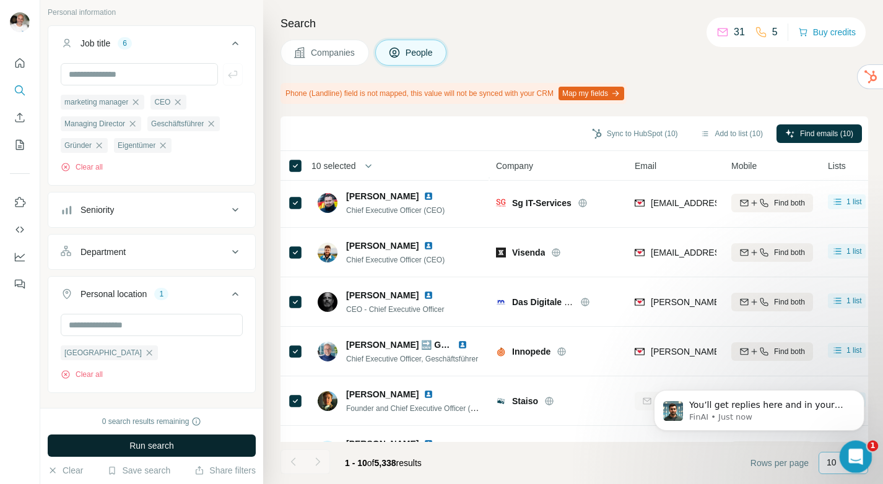
click at [857, 451] on icon "Open Intercom Messenger" at bounding box center [854, 455] width 20 height 20
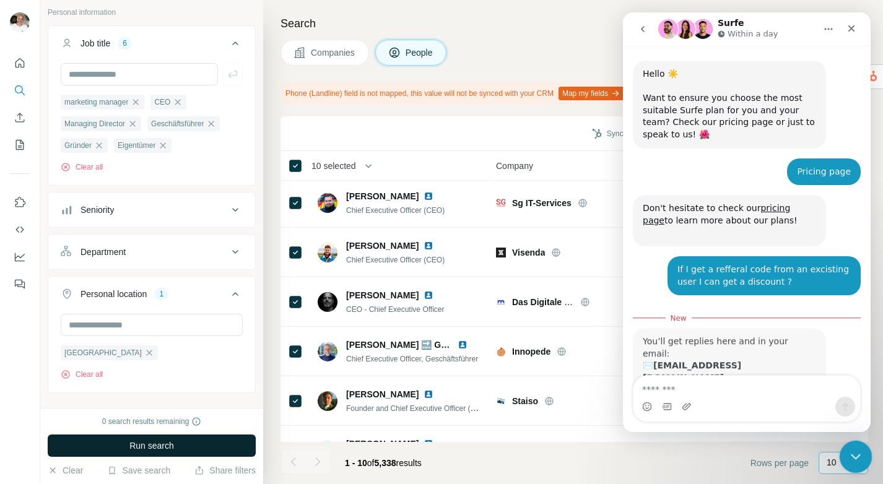
scroll to position [80, 0]
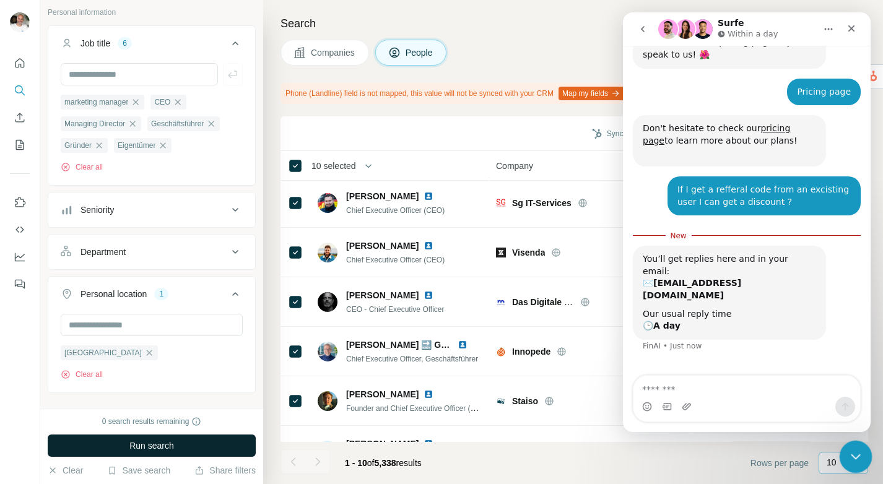
click at [857, 451] on icon "Close Intercom Messenger" at bounding box center [853, 454] width 15 height 15
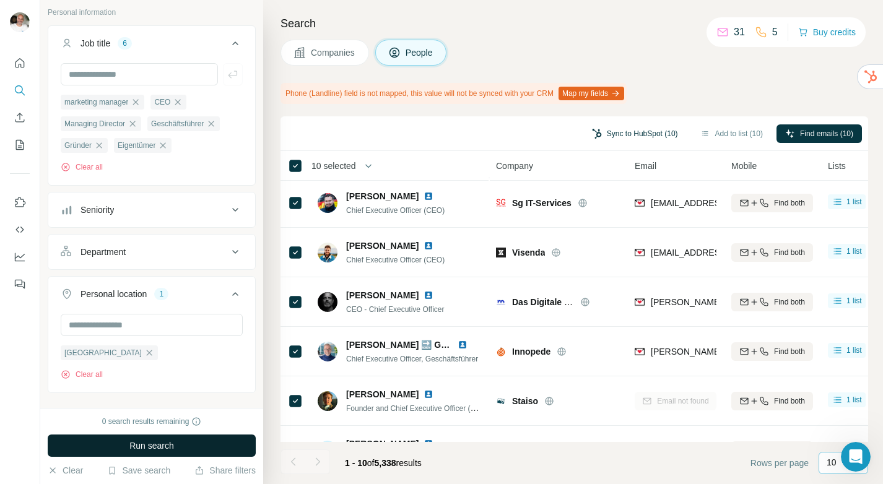
click at [639, 130] on button "Sync to HubSpot (10)" at bounding box center [634, 133] width 103 height 19
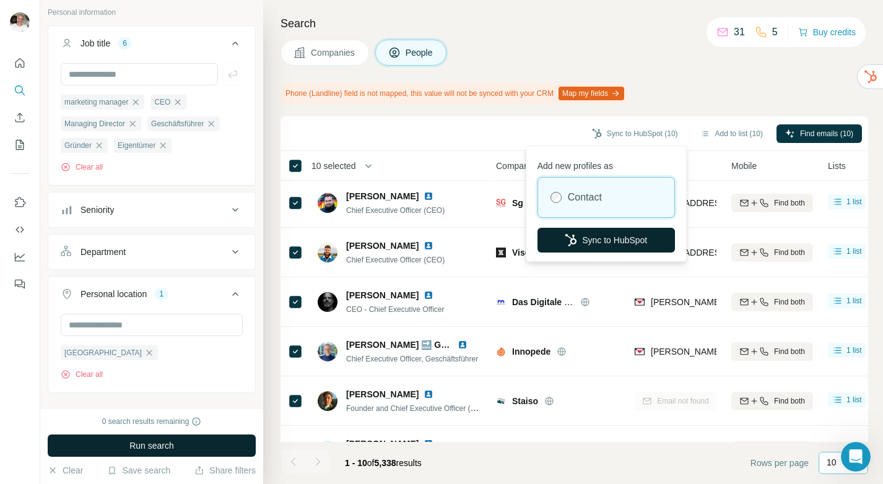
click at [630, 235] on button "Sync to HubSpot" at bounding box center [605, 240] width 137 height 25
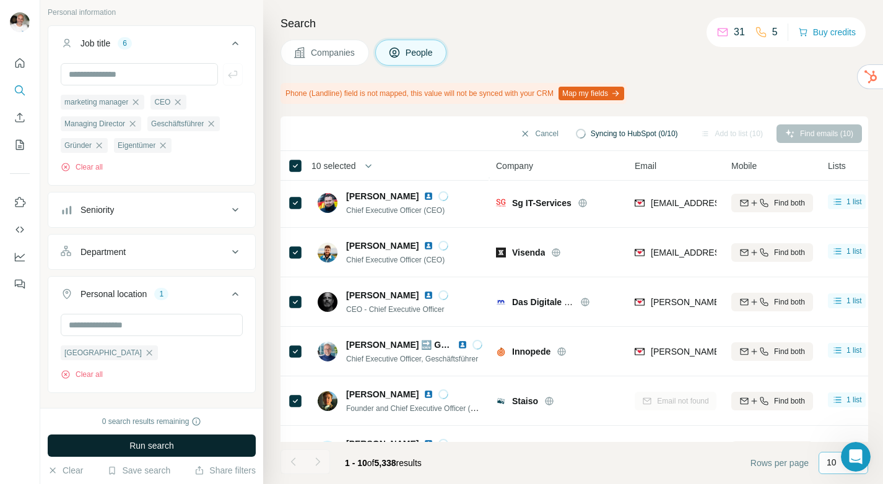
click at [623, 93] on button "Map my fields" at bounding box center [591, 94] width 66 height 14
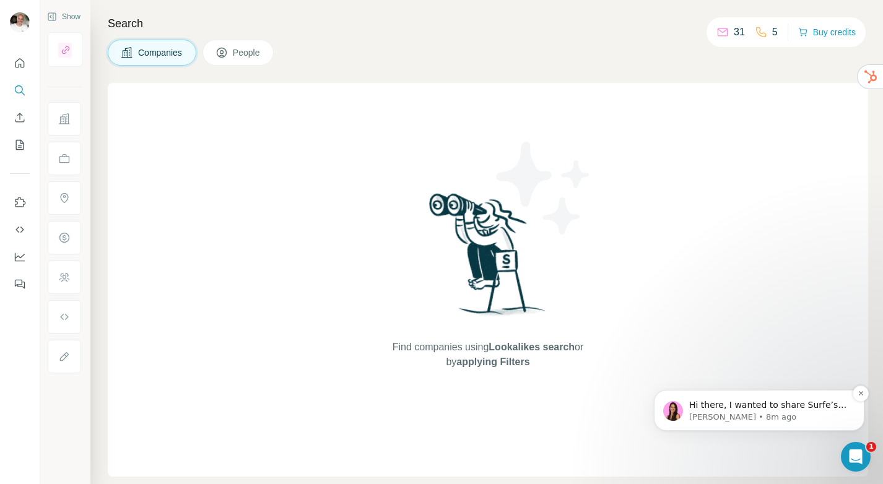
click at [771, 412] on p "[PERSON_NAME] • 8m ago" at bounding box center [769, 417] width 160 height 11
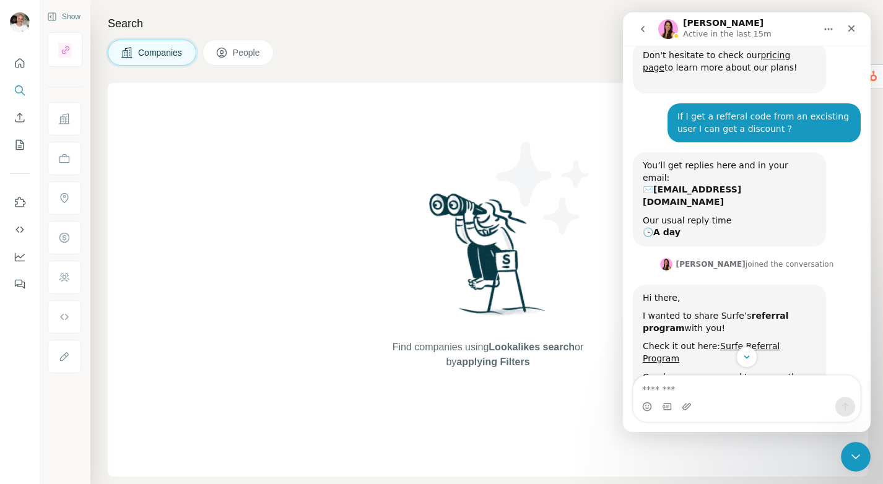
scroll to position [230, 0]
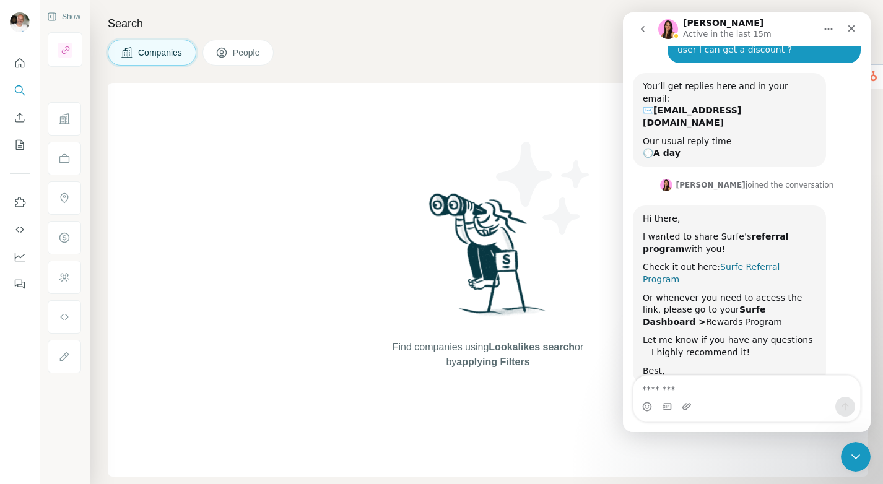
click at [754, 262] on link "Surfe Referral Program" at bounding box center [710, 273] width 137 height 22
click at [517, 171] on img at bounding box center [543, 187] width 111 height 111
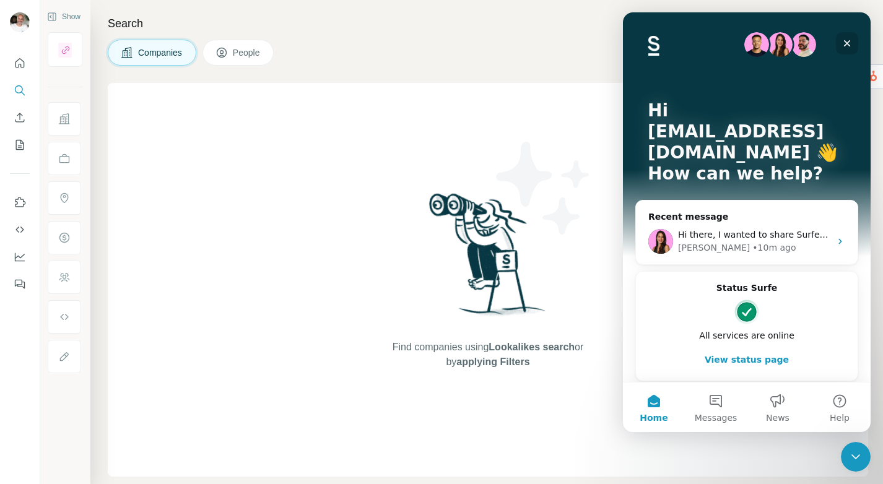
click at [846, 45] on icon "Close" at bounding box center [847, 43] width 10 height 10
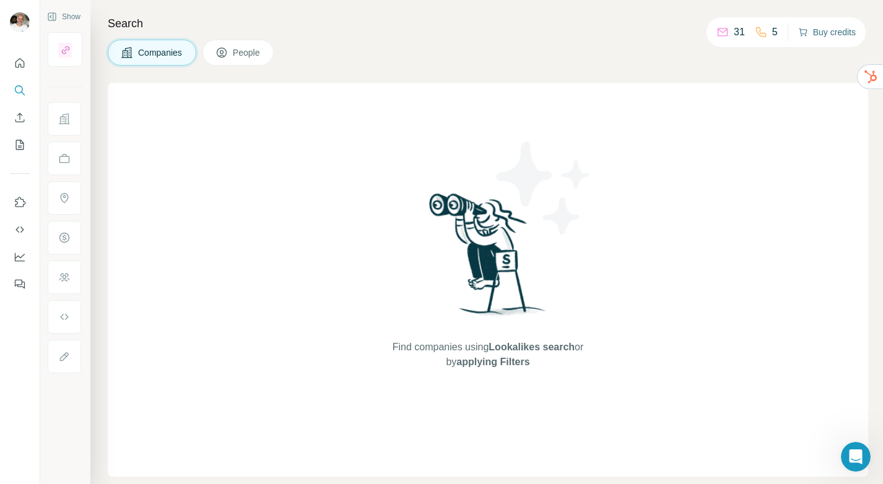
click at [829, 27] on button "Buy credits" at bounding box center [827, 32] width 58 height 17
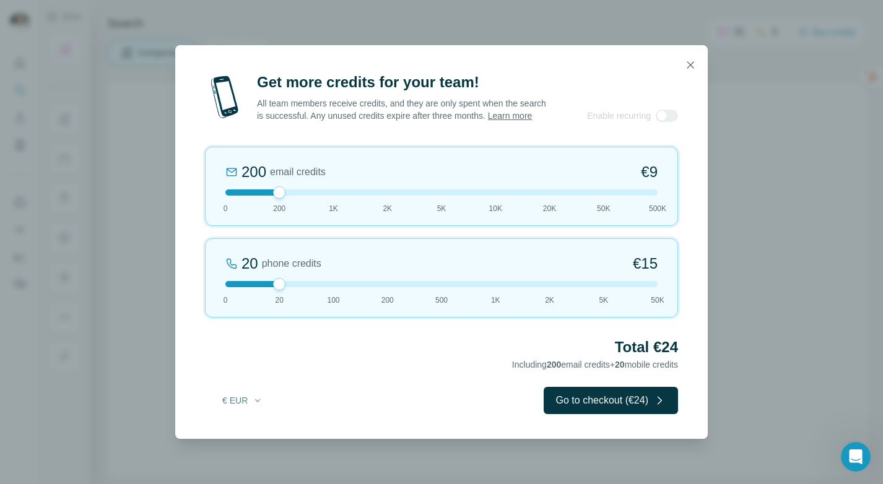
click at [232, 196] on div at bounding box center [441, 192] width 432 height 6
click at [287, 196] on div at bounding box center [441, 192] width 432 height 6
click at [227, 287] on div at bounding box center [441, 284] width 432 height 6
click at [334, 196] on div at bounding box center [441, 192] width 432 height 6
click at [693, 59] on icon "button" at bounding box center [690, 65] width 12 height 12
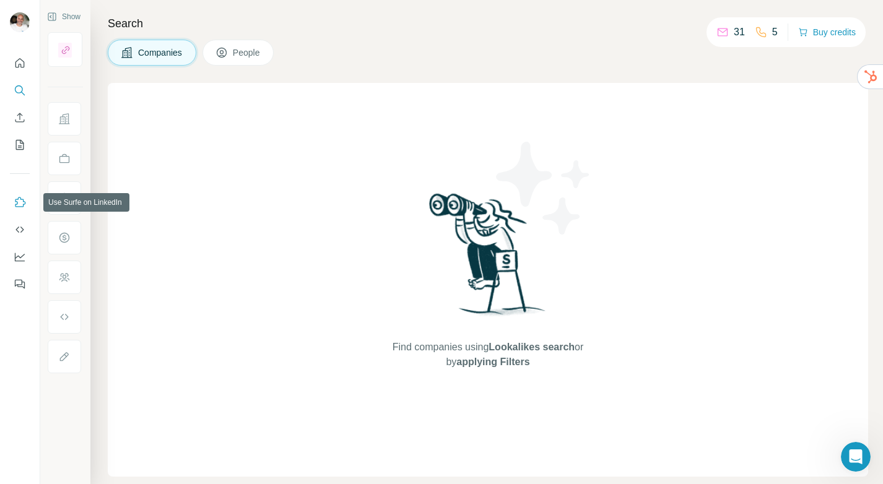
click at [21, 205] on icon "Use Surfe on LinkedIn" at bounding box center [20, 202] width 12 height 12
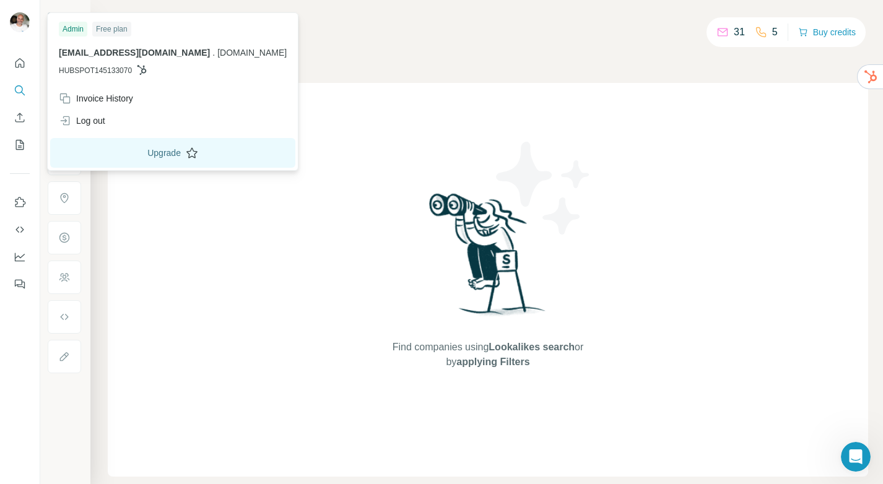
click at [134, 149] on button "Upgrade" at bounding box center [172, 153] width 245 height 30
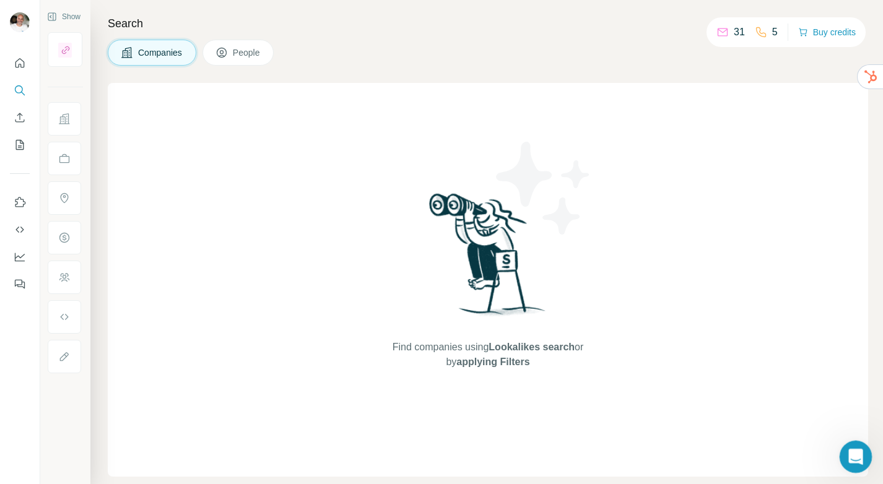
click at [850, 457] on icon "Open Intercom Messenger" at bounding box center [854, 455] width 20 height 20
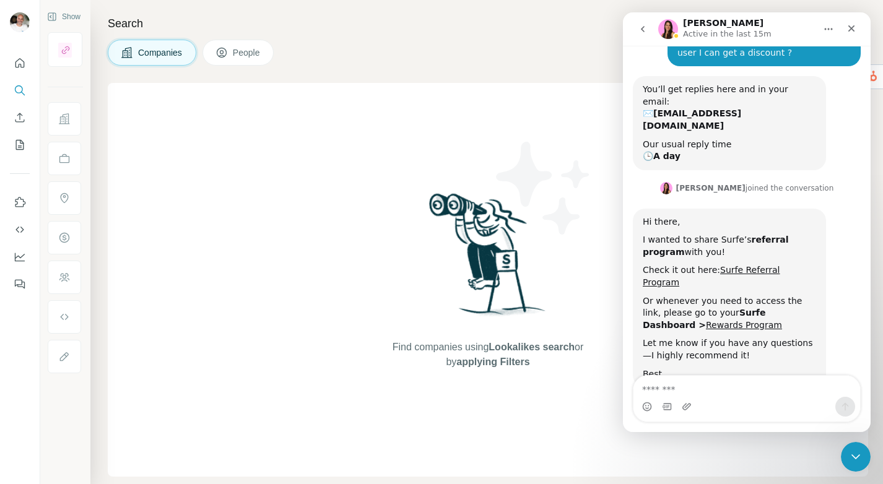
scroll to position [230, 0]
click at [695, 390] on textarea "Message…" at bounding box center [746, 386] width 227 height 21
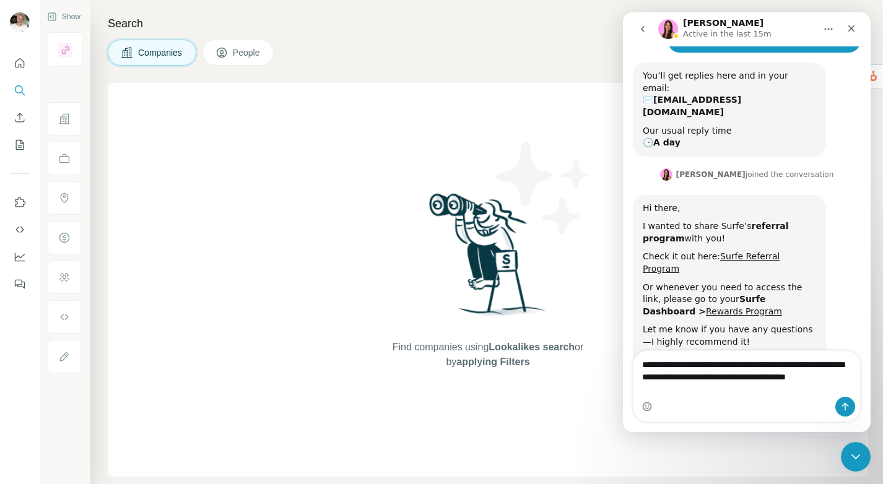
scroll to position [255, 0]
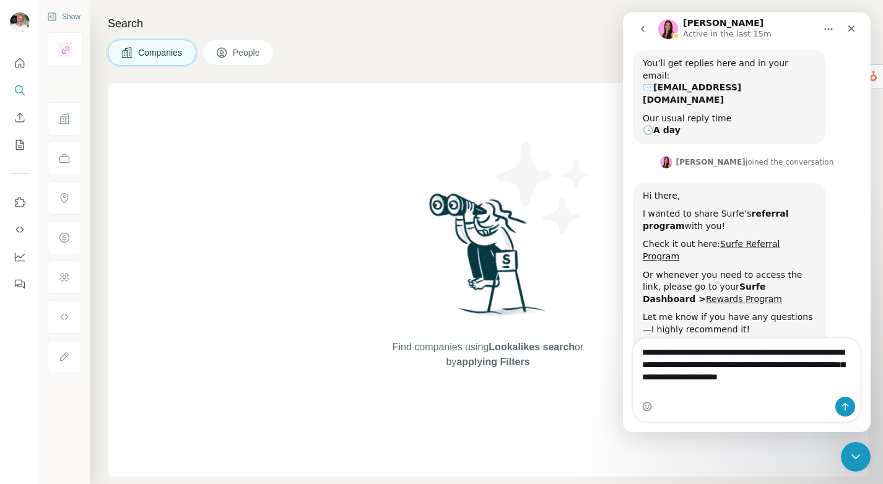
type textarea "**********"
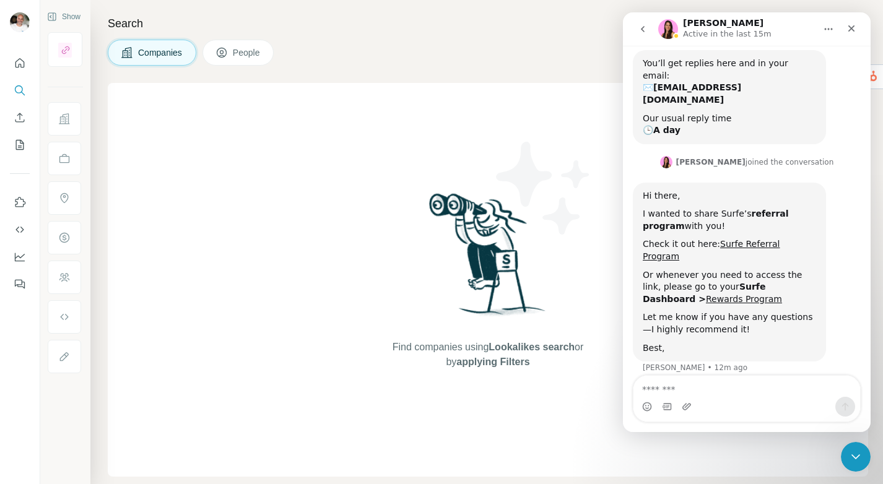
scroll to position [304, 0]
